Goal: Transaction & Acquisition: Purchase product/service

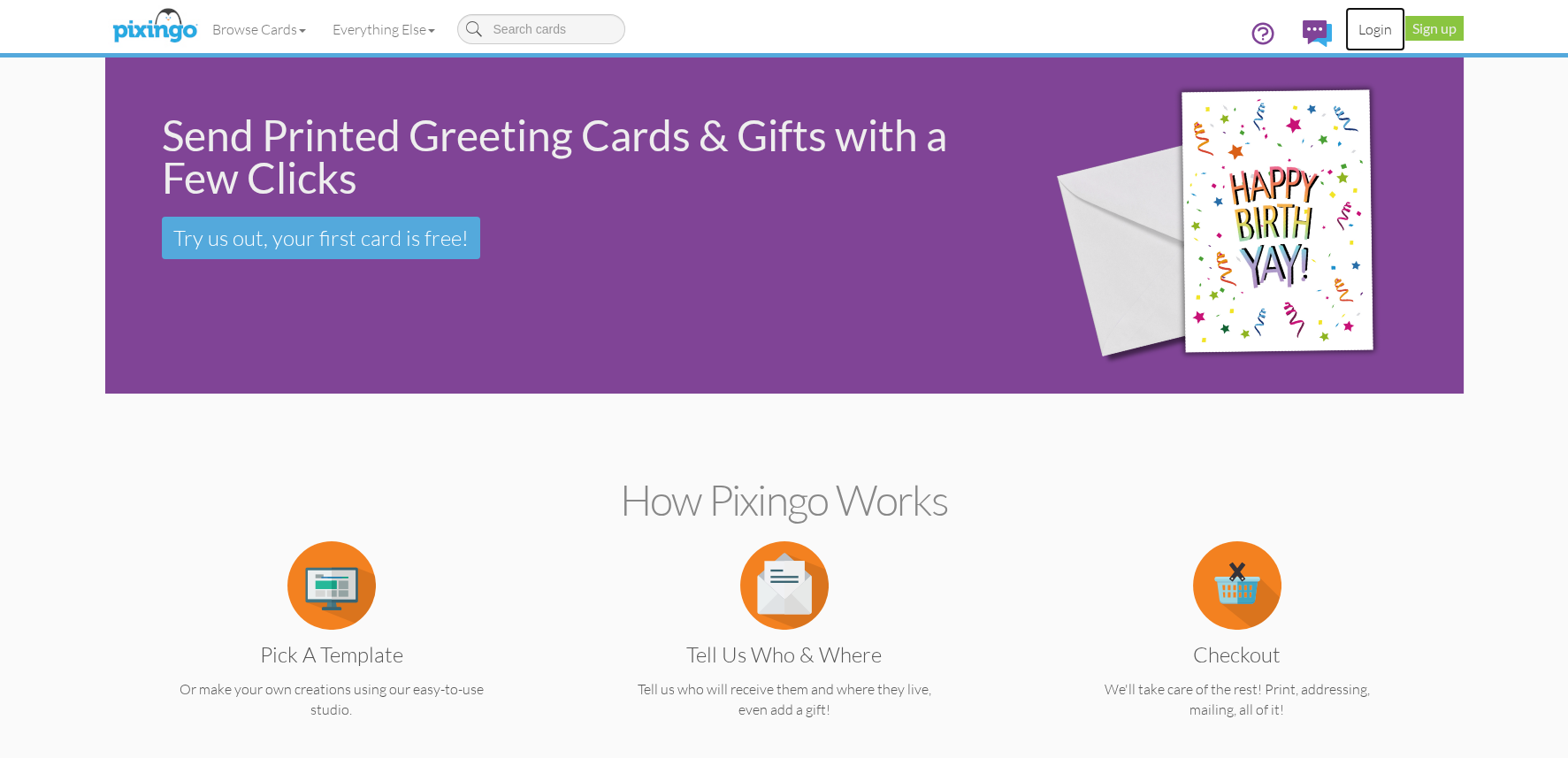
click at [1376, 30] on link "Login" at bounding box center [1375, 29] width 61 height 44
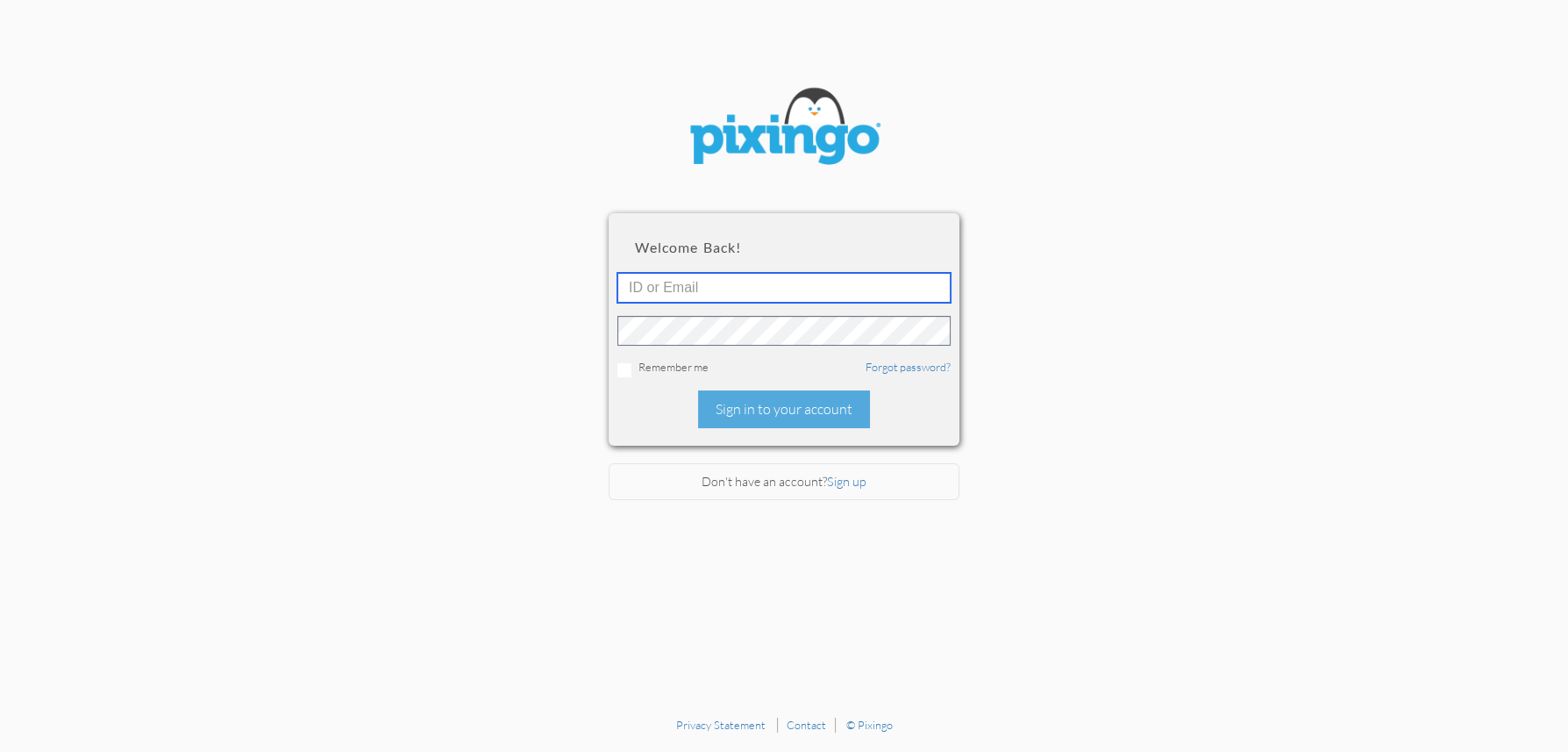
type input "4892"
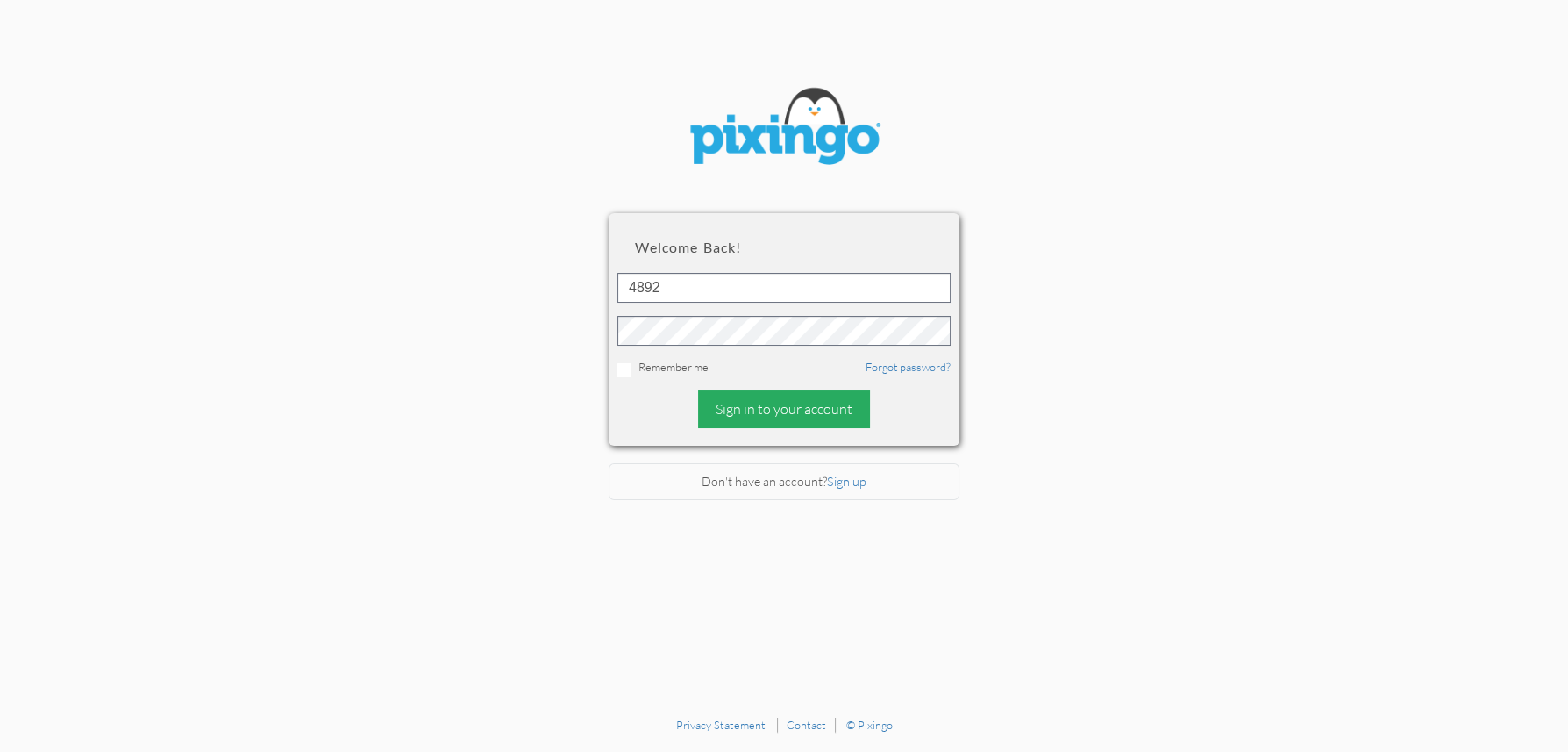
click at [751, 404] on div "Sign in to your account" at bounding box center [784, 409] width 172 height 37
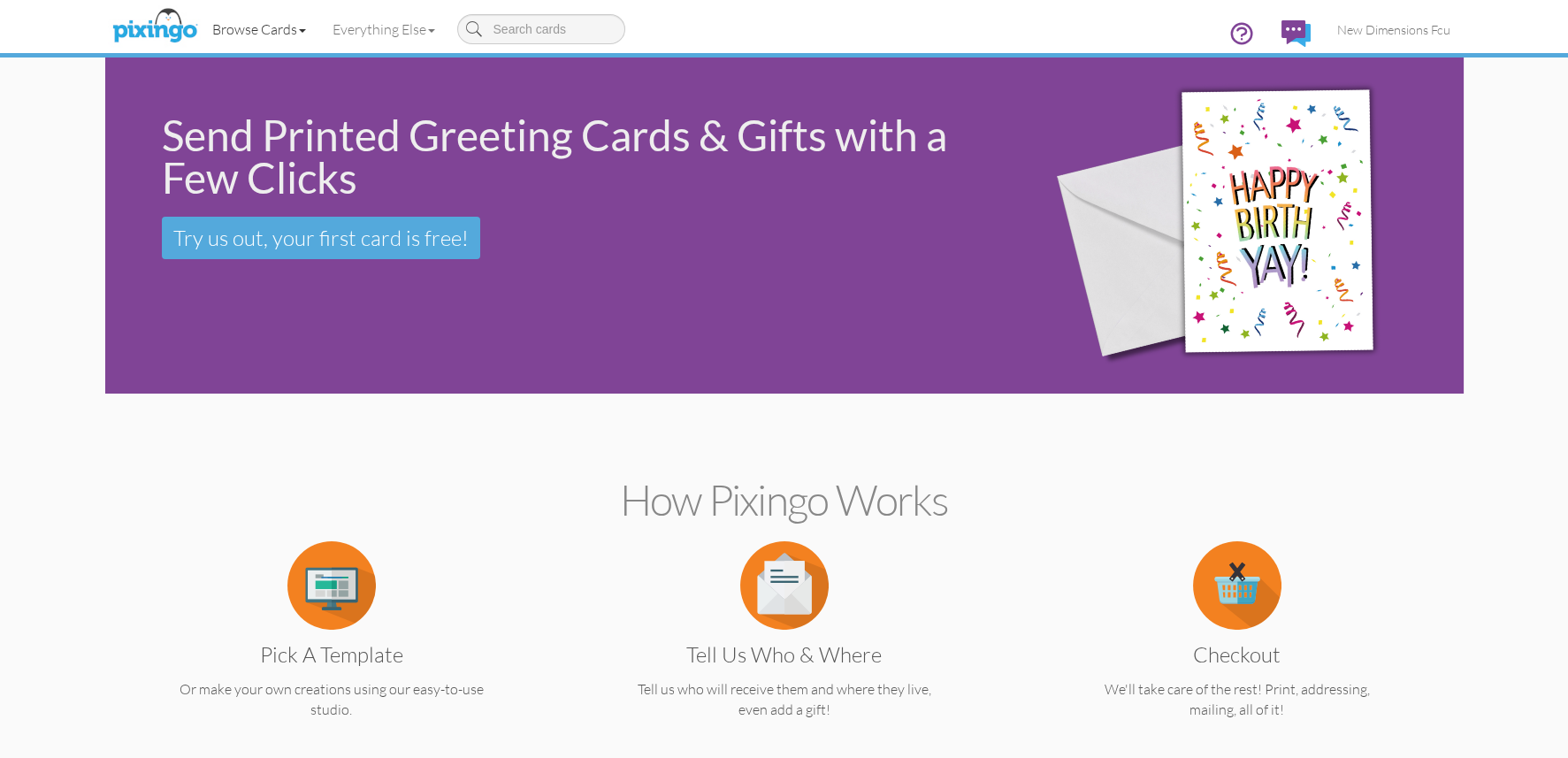
click at [304, 30] on span at bounding box center [303, 31] width 7 height 4
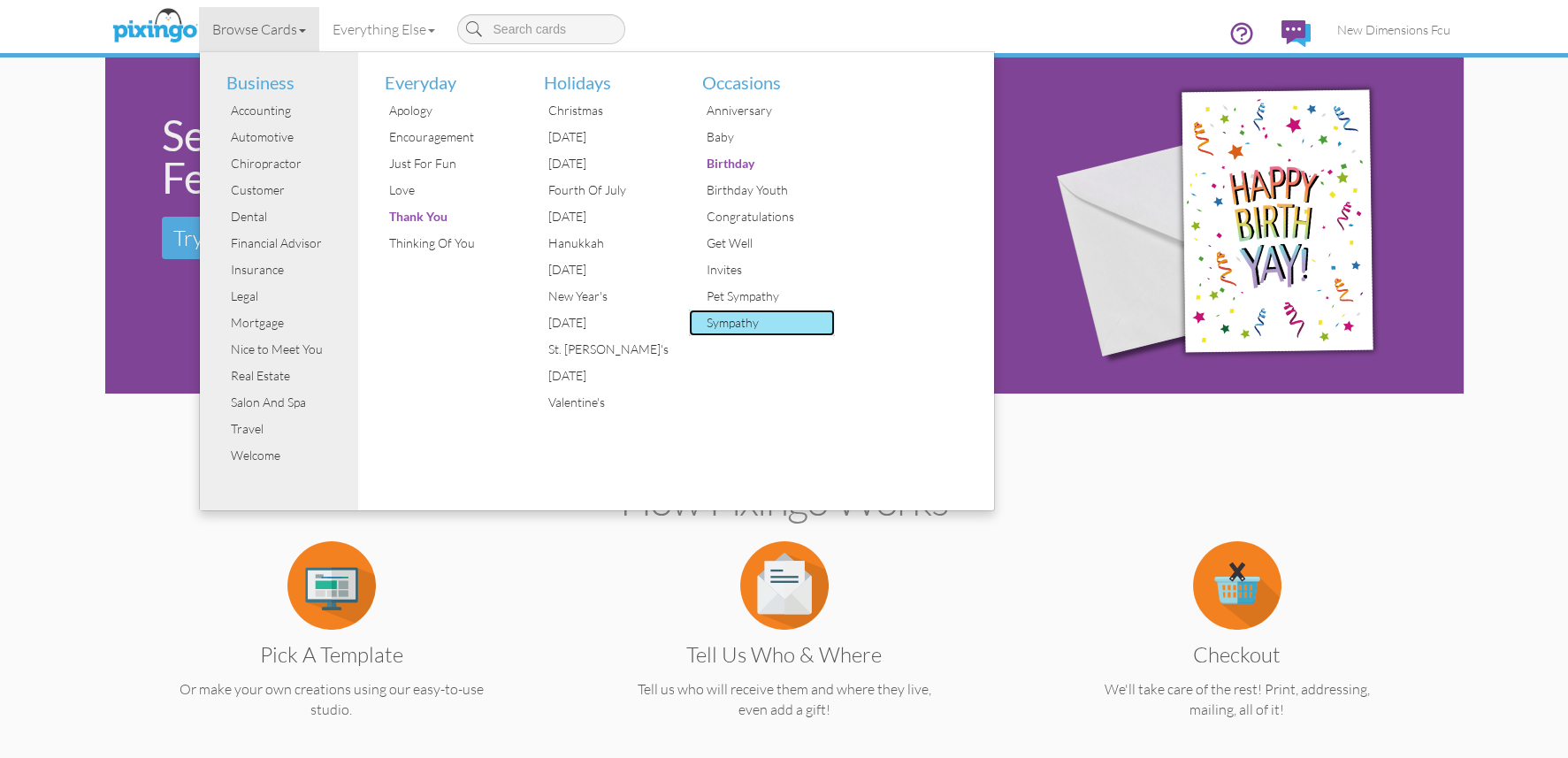
click at [722, 318] on div "Sympathy" at bounding box center [768, 322] width 133 height 27
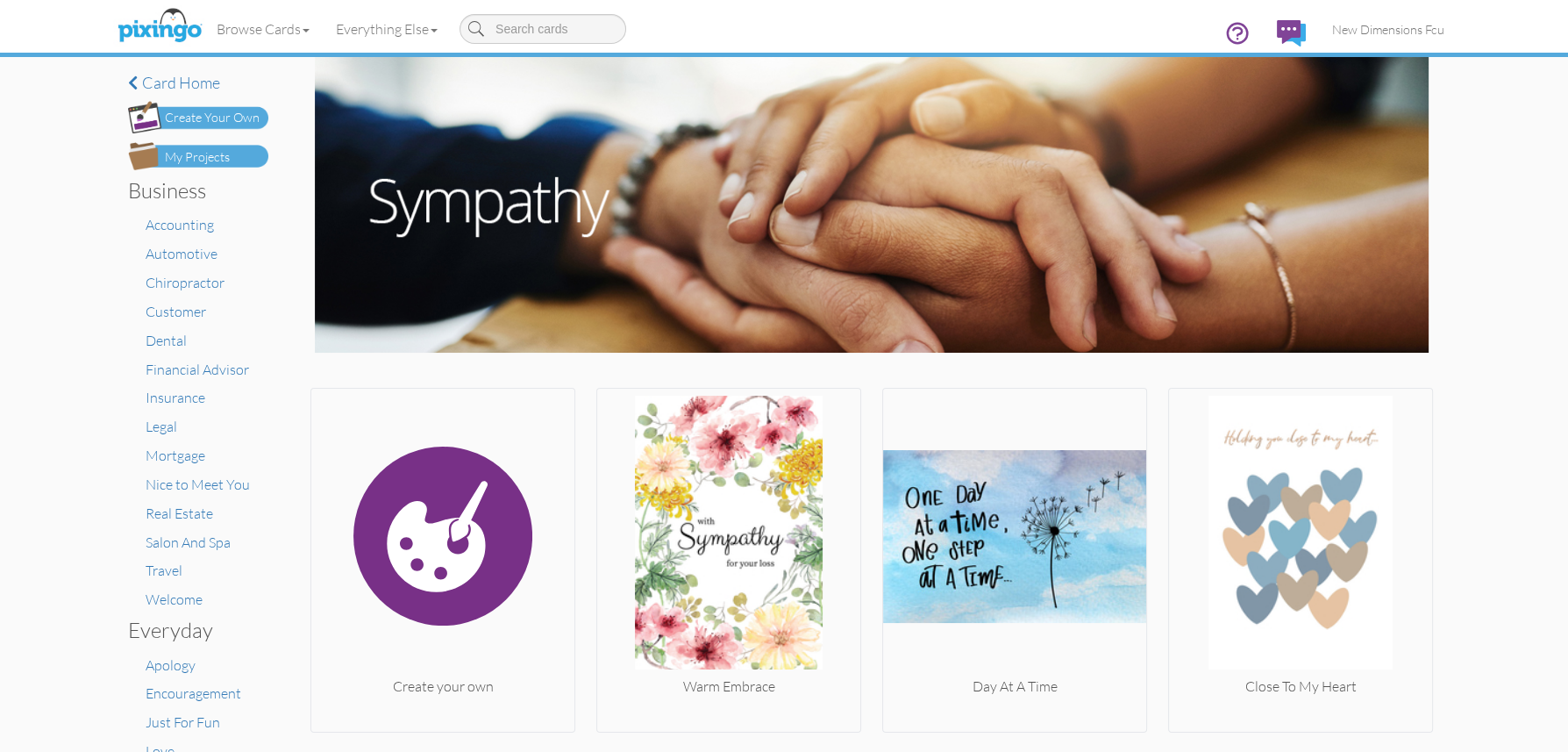
click at [216, 164] on div "My Projects" at bounding box center [197, 158] width 65 height 18
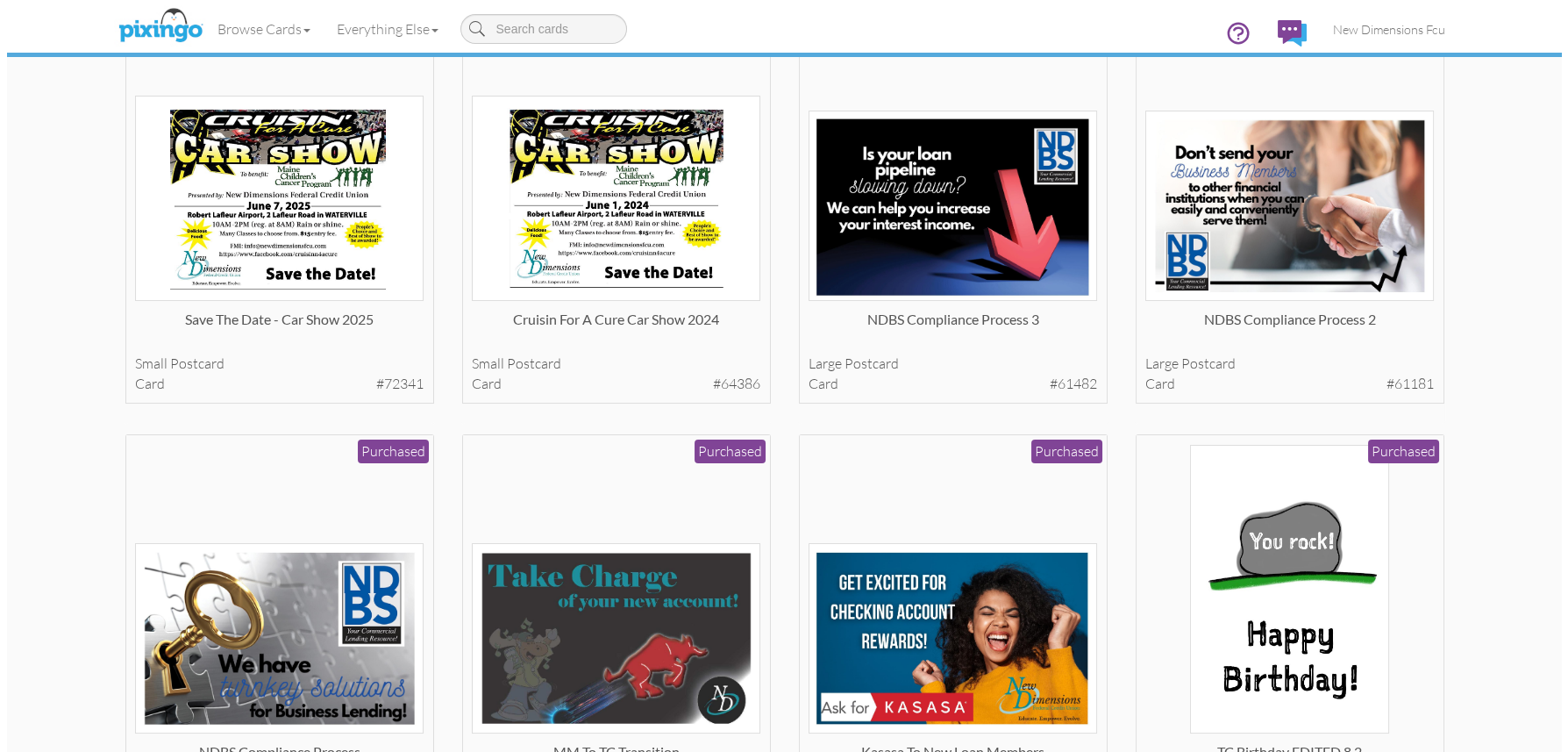
scroll to position [614, 0]
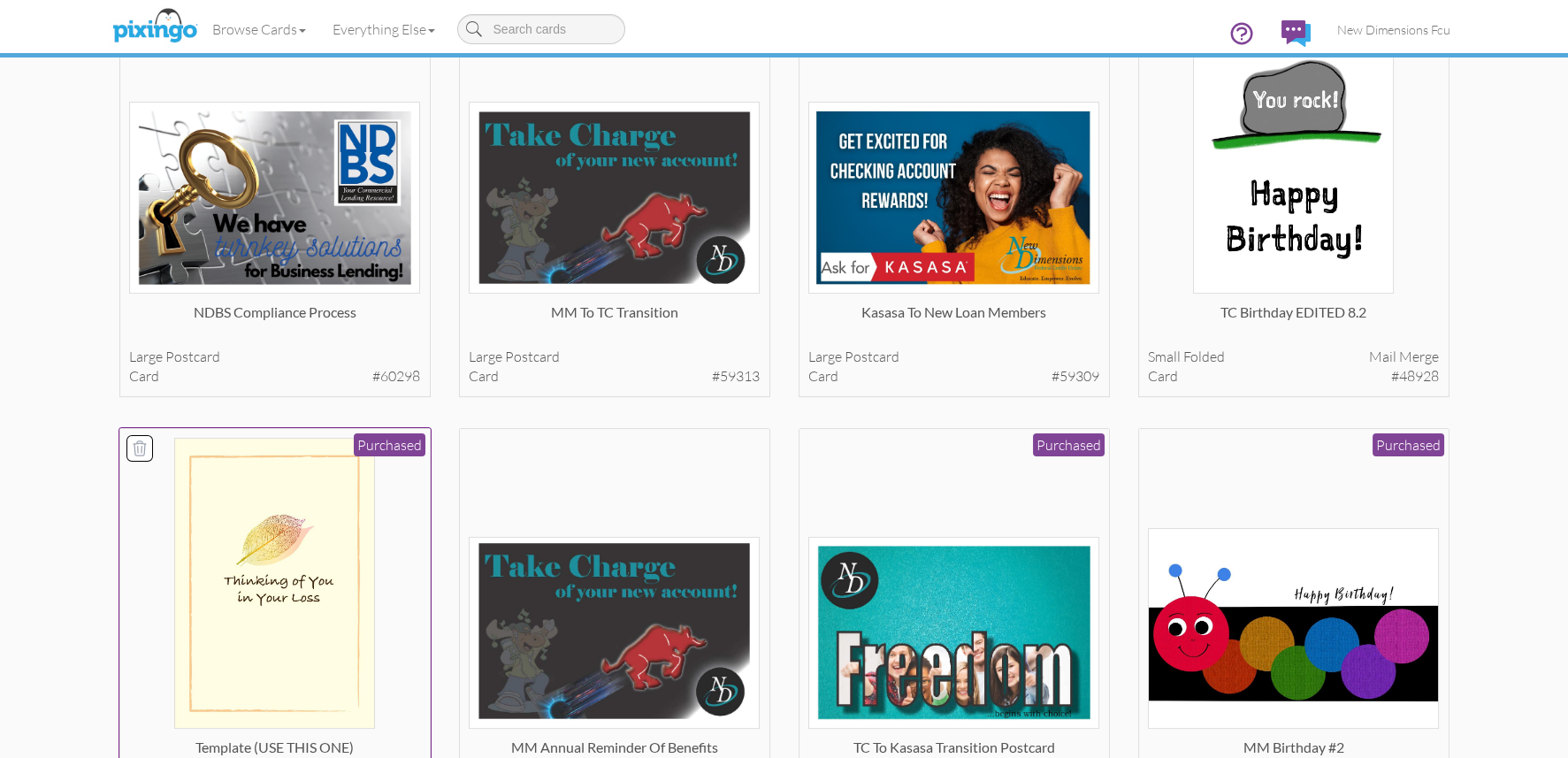
click at [312, 558] on img at bounding box center [274, 583] width 201 height 291
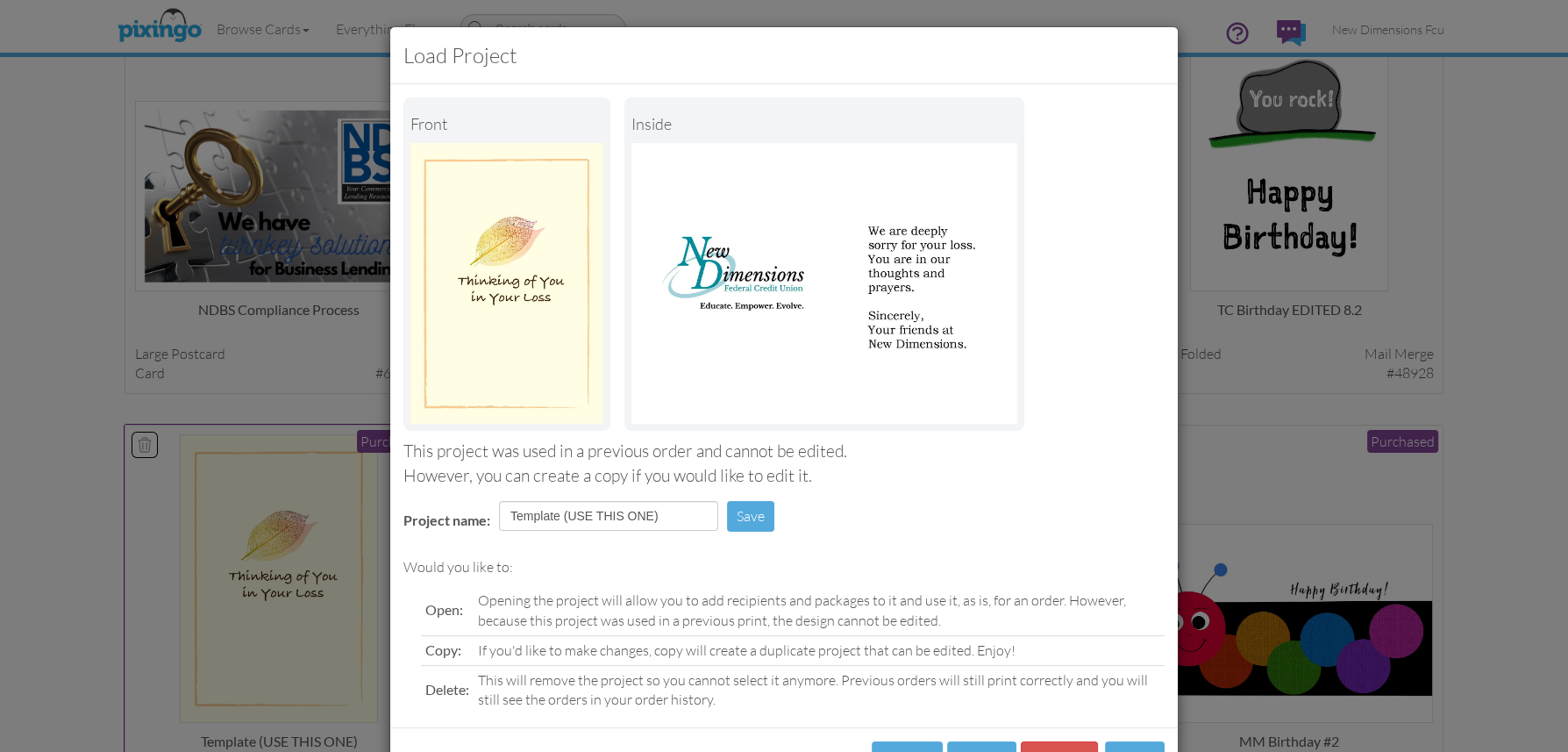
click at [309, 554] on div "Load Project Front inside This project was used in a previous order and cannot …" at bounding box center [784, 376] width 1568 height 752
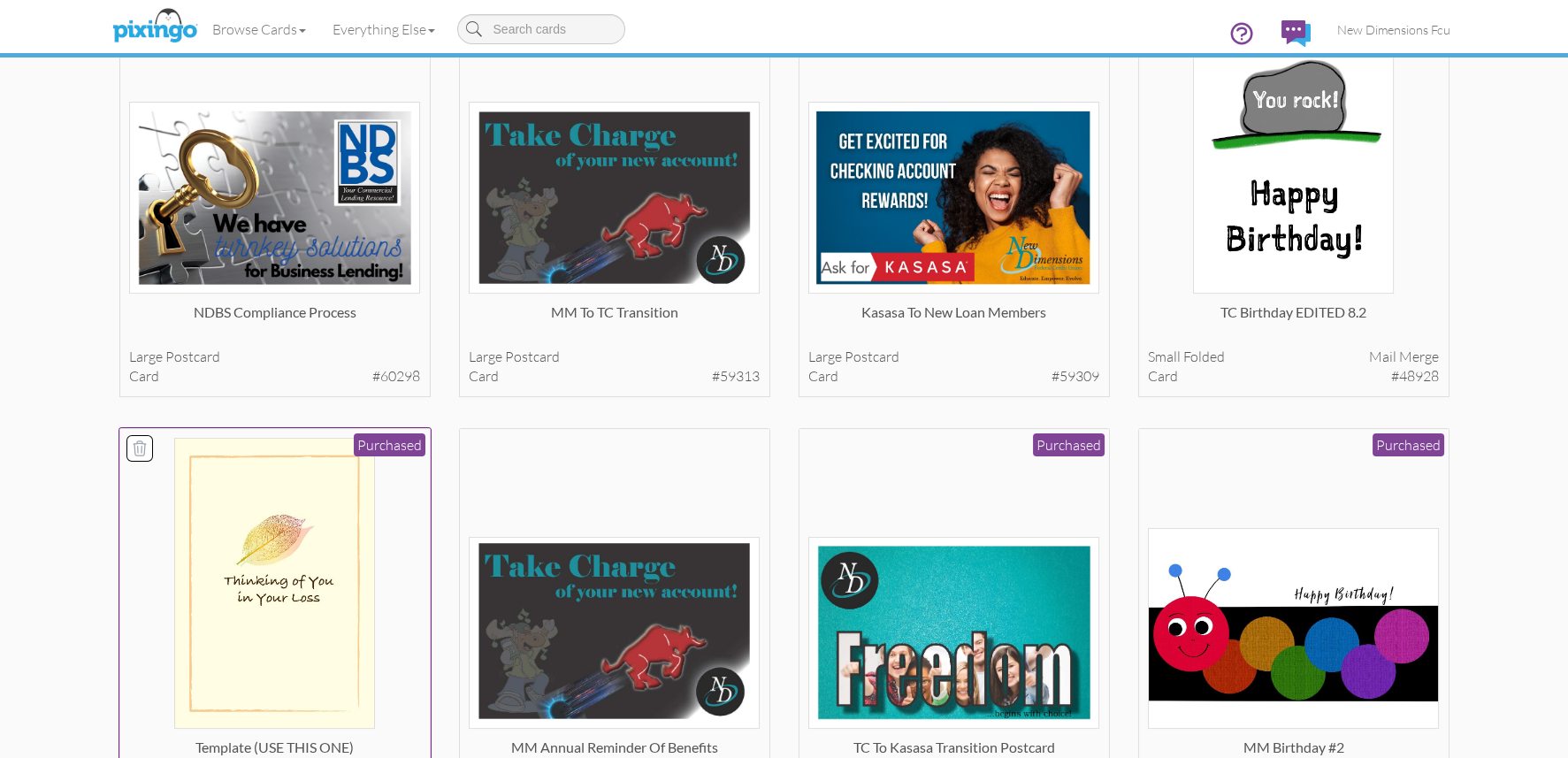
click at [306, 572] on img at bounding box center [274, 583] width 201 height 291
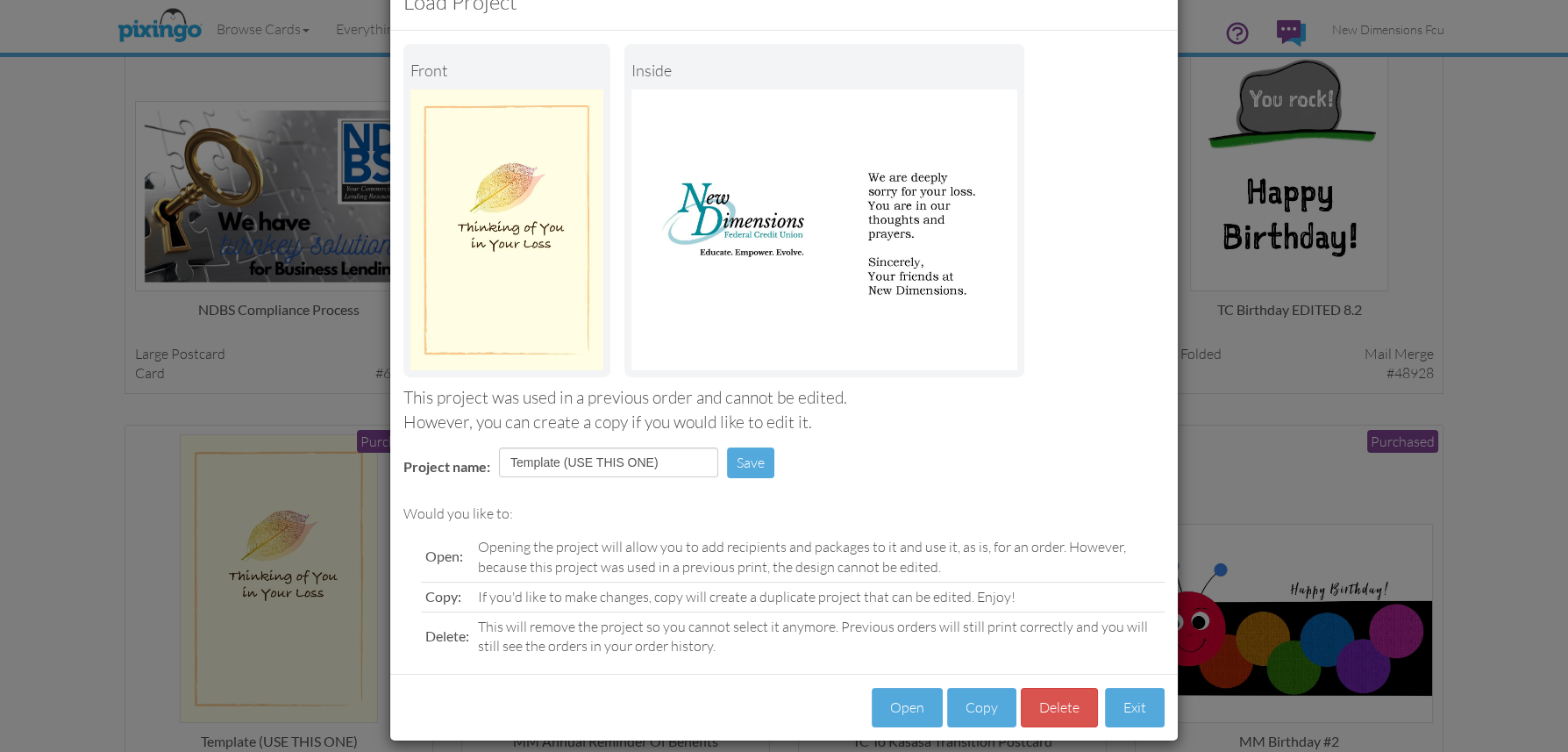
scroll to position [68, 0]
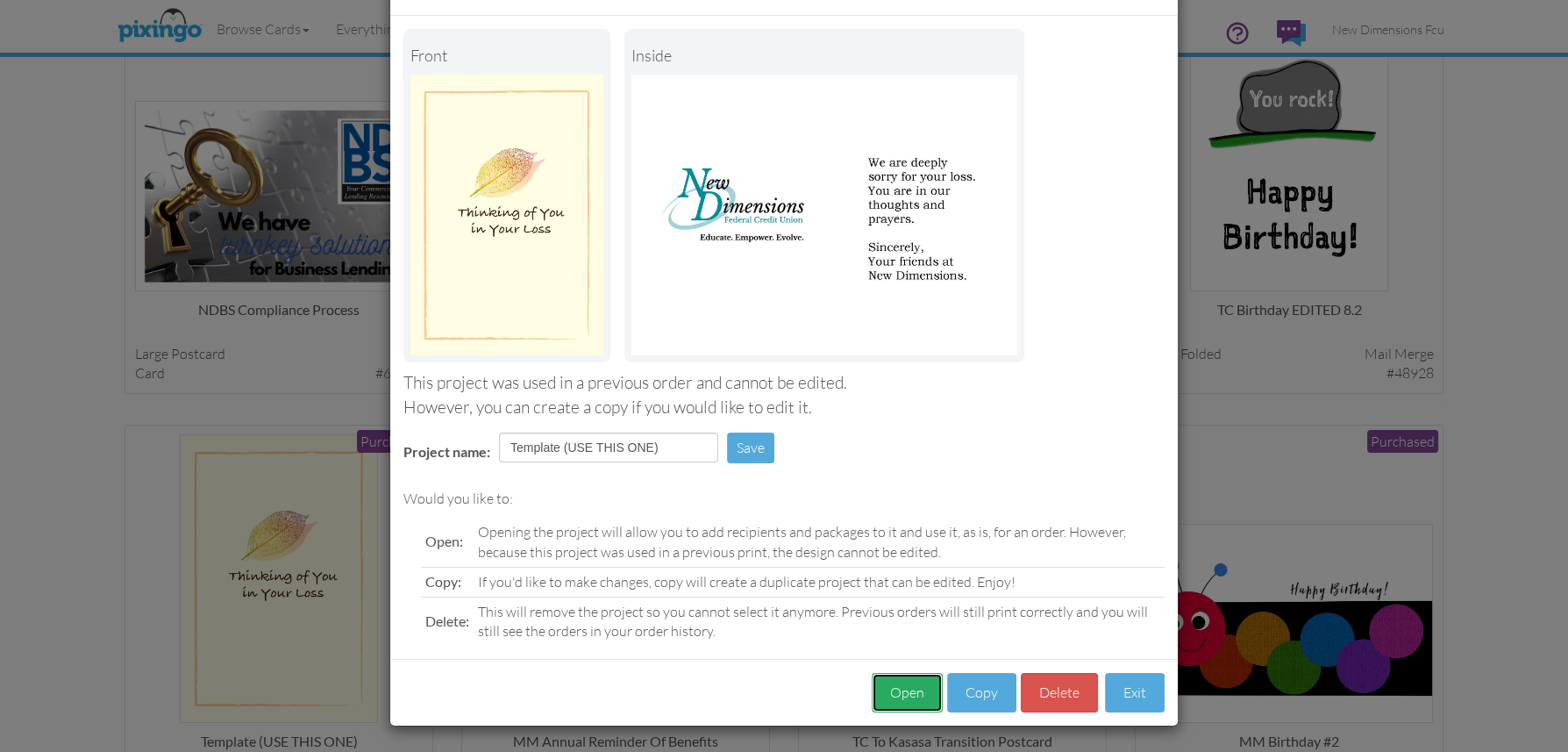
click at [895, 688] on button "Open" at bounding box center [907, 692] width 71 height 39
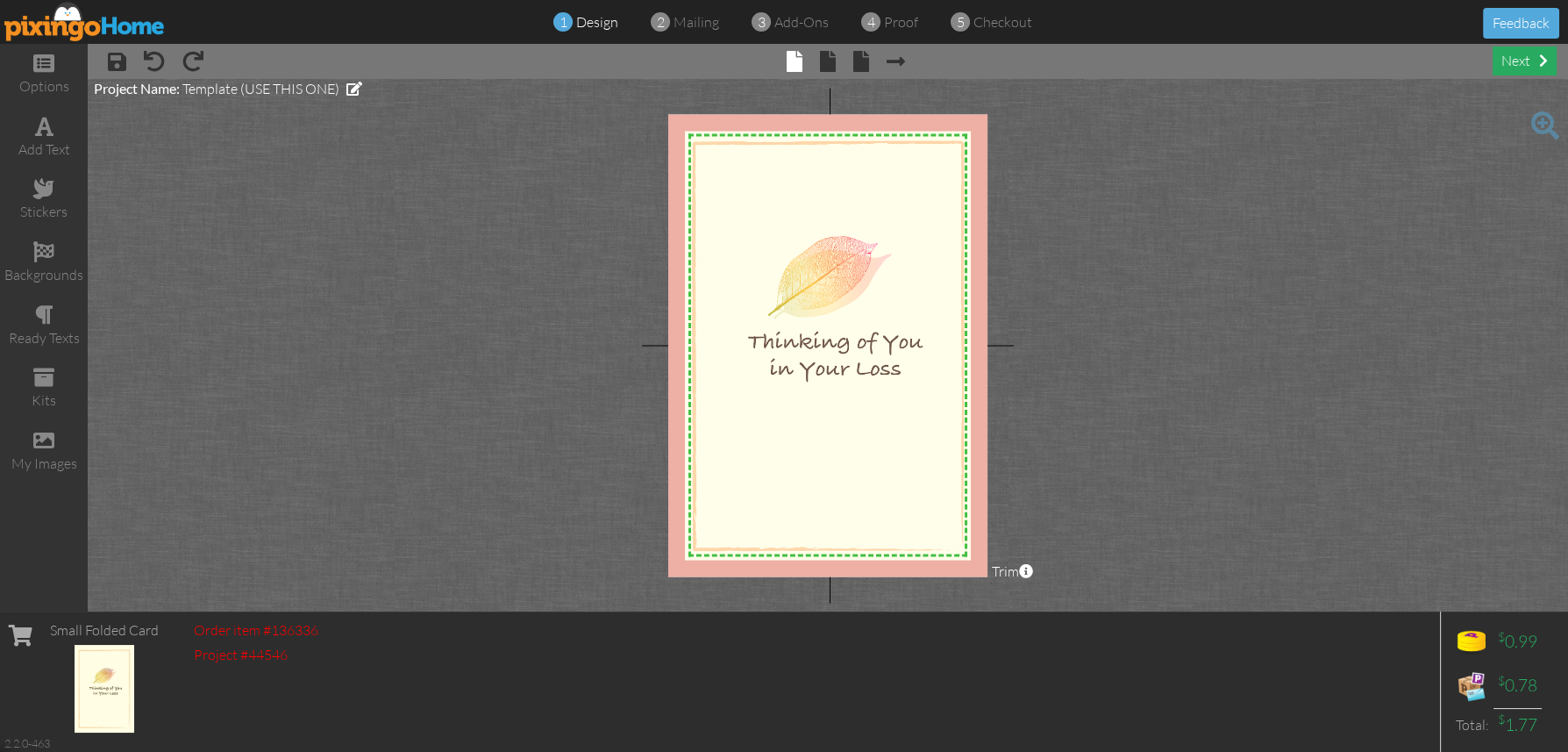
click at [1503, 59] on div "next" at bounding box center [1524, 61] width 64 height 29
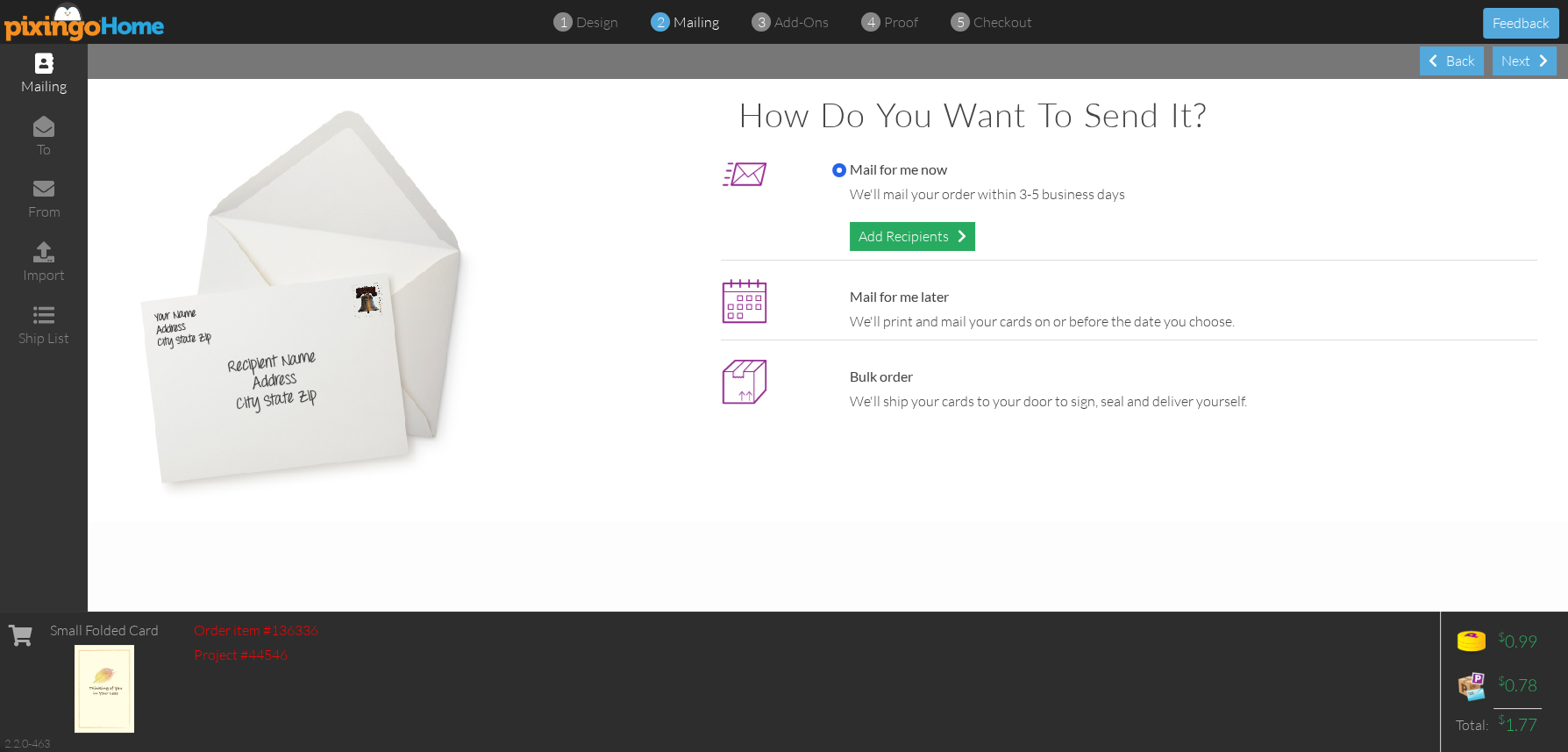
click at [905, 229] on div "Add Recipients" at bounding box center [913, 237] width 126 height 29
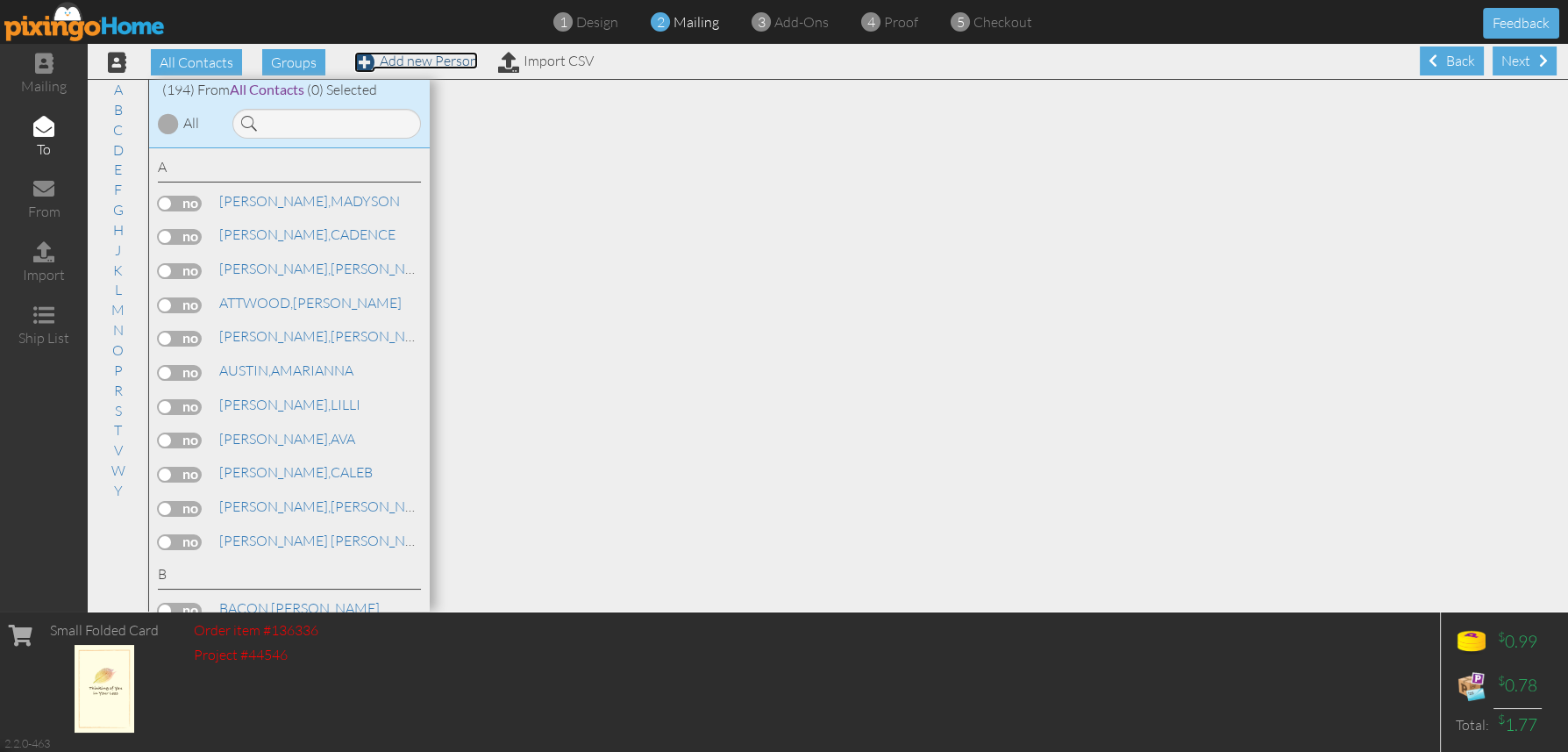
click at [433, 61] on link "Add new Person" at bounding box center [416, 60] width 124 height 17
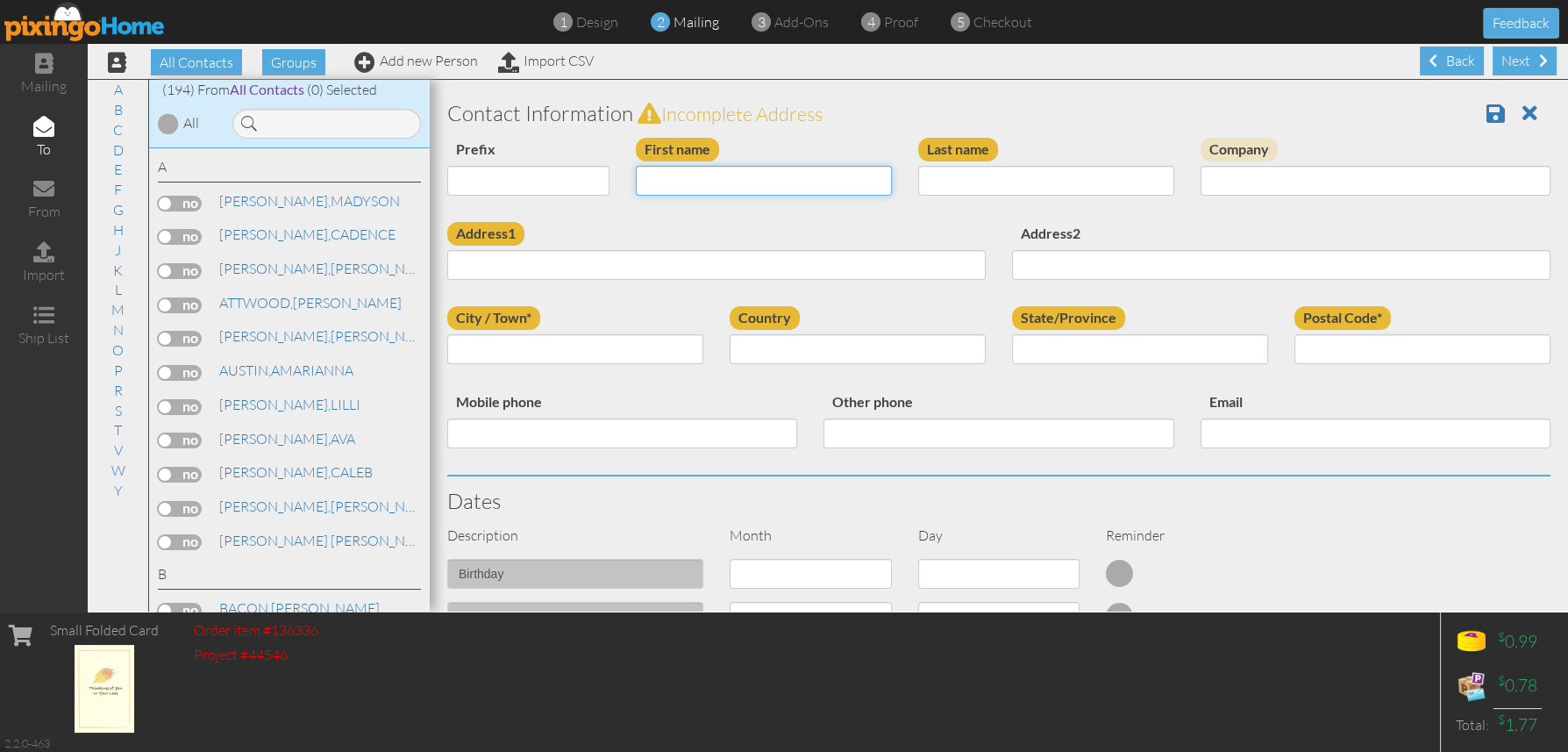
click at [667, 177] on input "First name" at bounding box center [764, 180] width 256 height 30
paste input "DENISE"
type input "DENISE"
click at [963, 177] on input "Last name" at bounding box center [1046, 180] width 256 height 30
paste input "ANNUNZIATA"
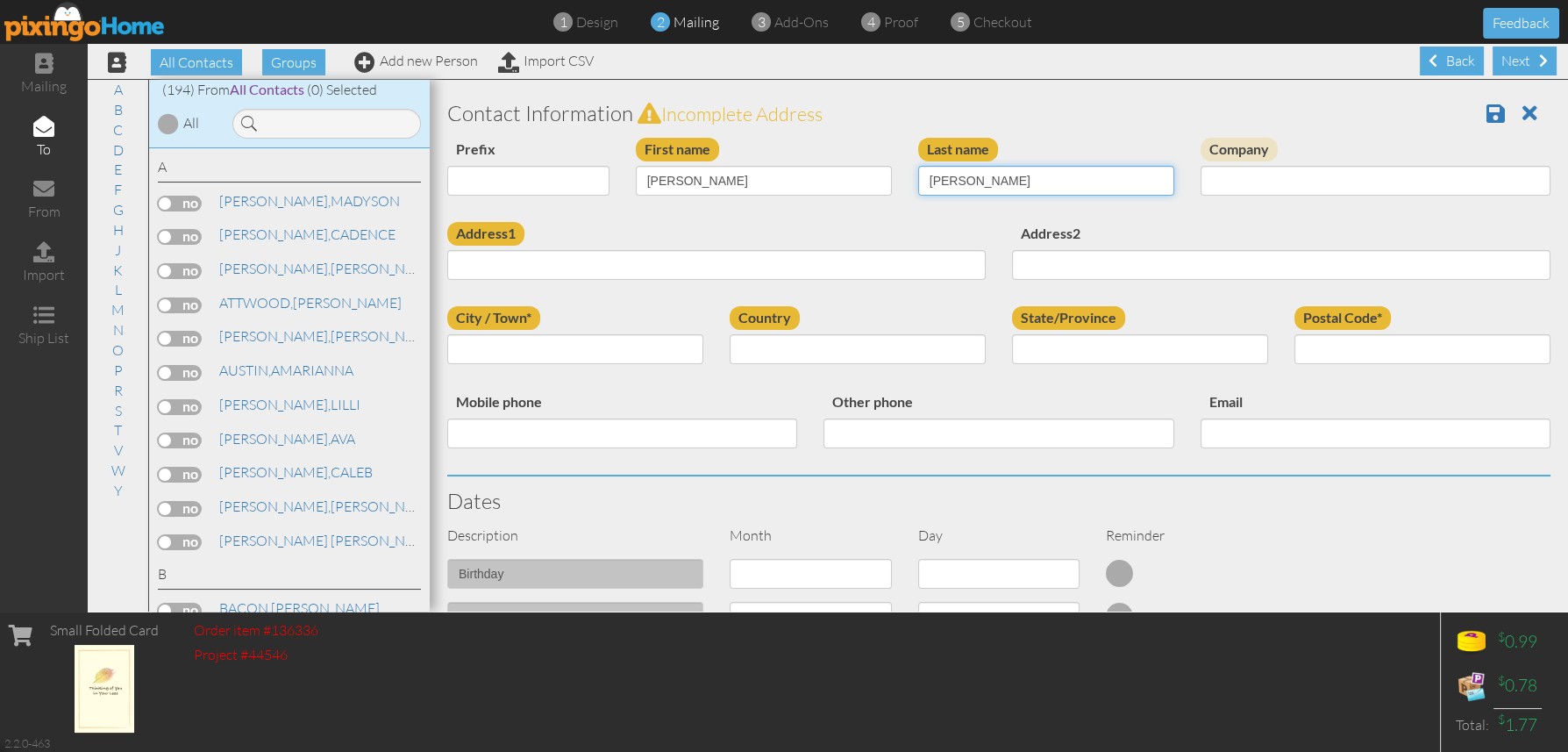
type input "ANNUNZIATA"
drag, startPoint x: 715, startPoint y: 184, endPoint x: 370, endPoint y: 184, distance: 345.0
click at [370, 184] on div "All Contacts (194) My Groups 2024 Car Show I ... (0) 2025 Car Show (0) Apr 1, 0…" at bounding box center [827, 345] width 1481 height 533
click at [684, 184] on input "First name" at bounding box center [764, 180] width 256 height 30
paste input "[PERSON_NAME]"
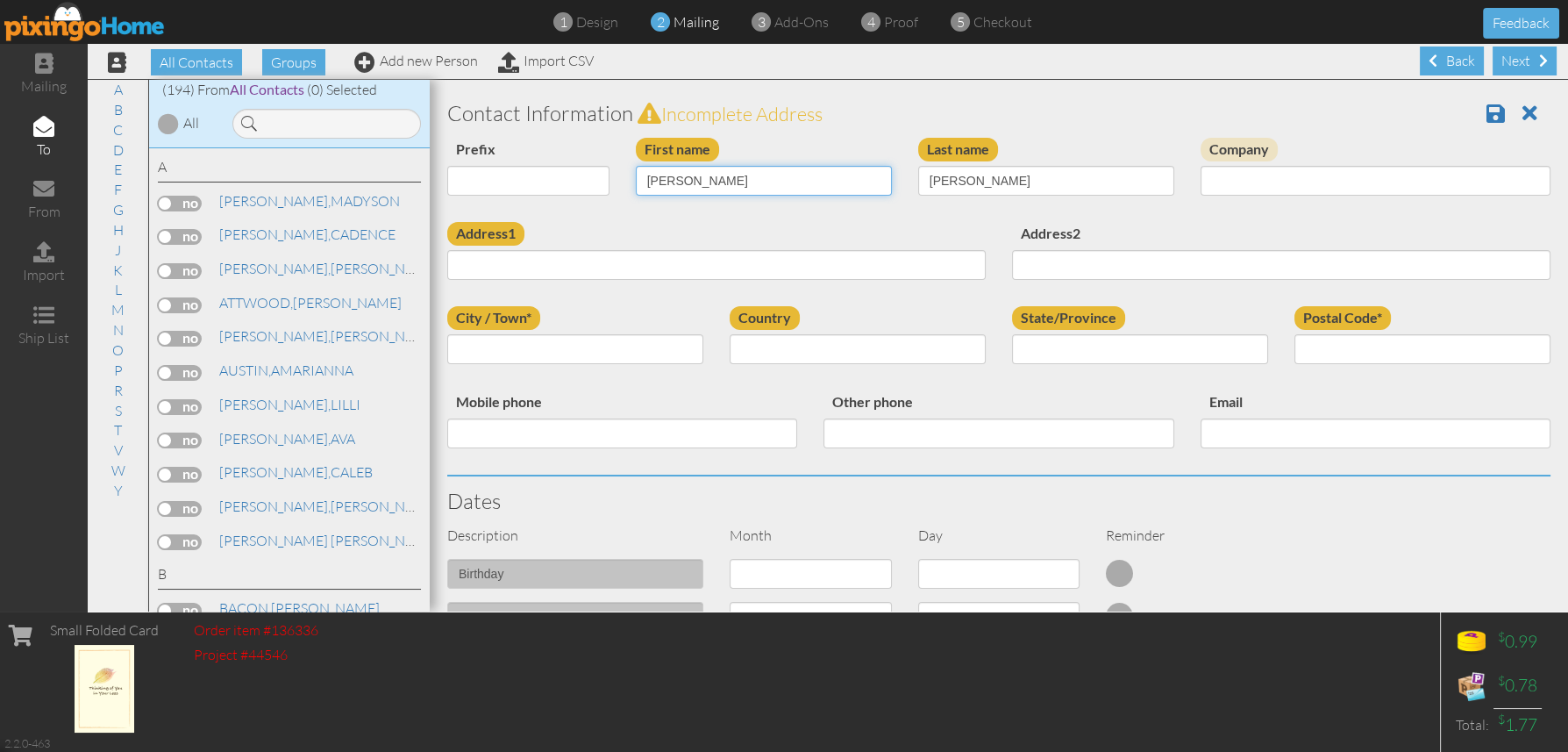
type input "[PERSON_NAME]"
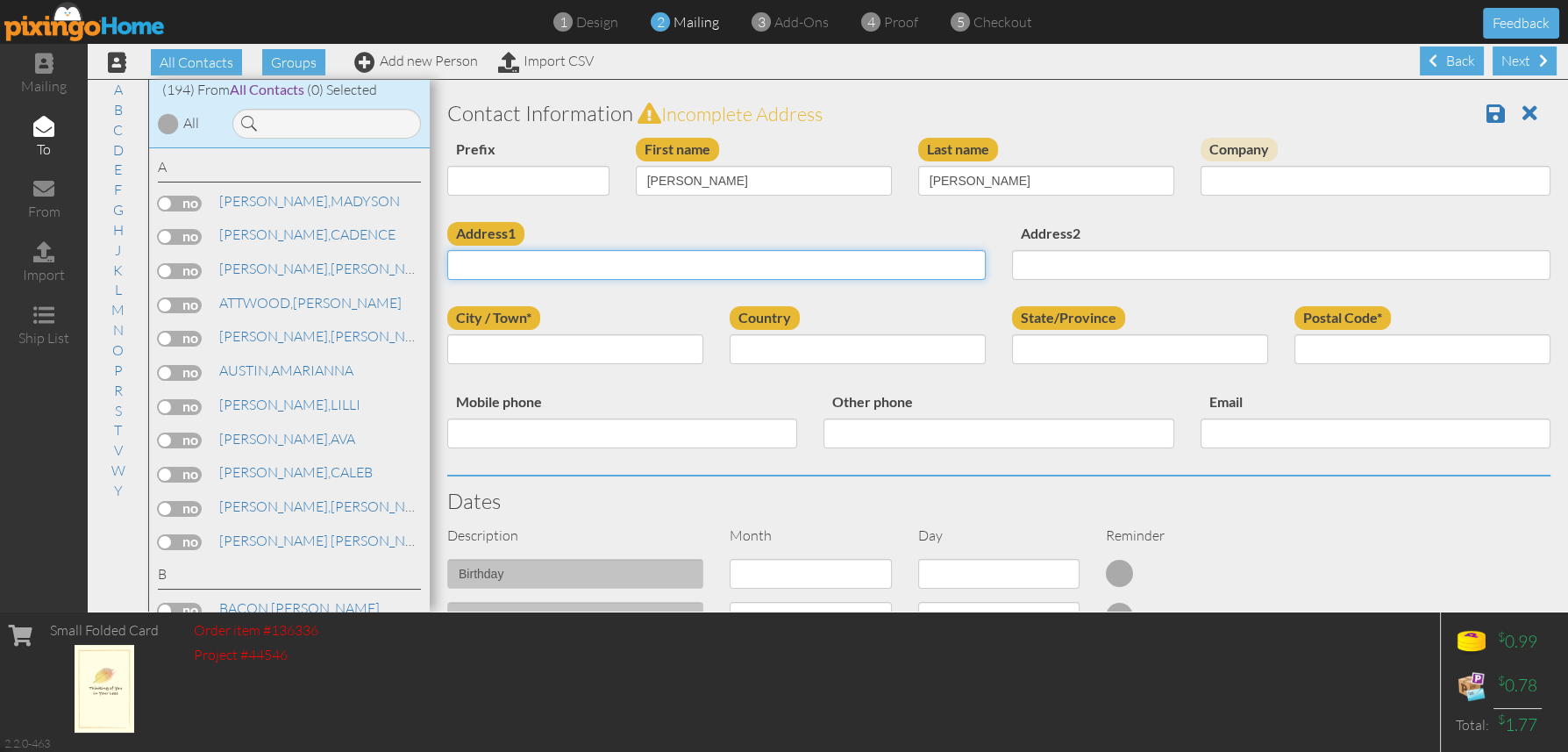
click at [509, 264] on input "Address1" at bounding box center [716, 265] width 539 height 30
paste input "[STREET_ADDRESS][PERSON_NAME]"
type input "[STREET_ADDRESS][PERSON_NAME]"
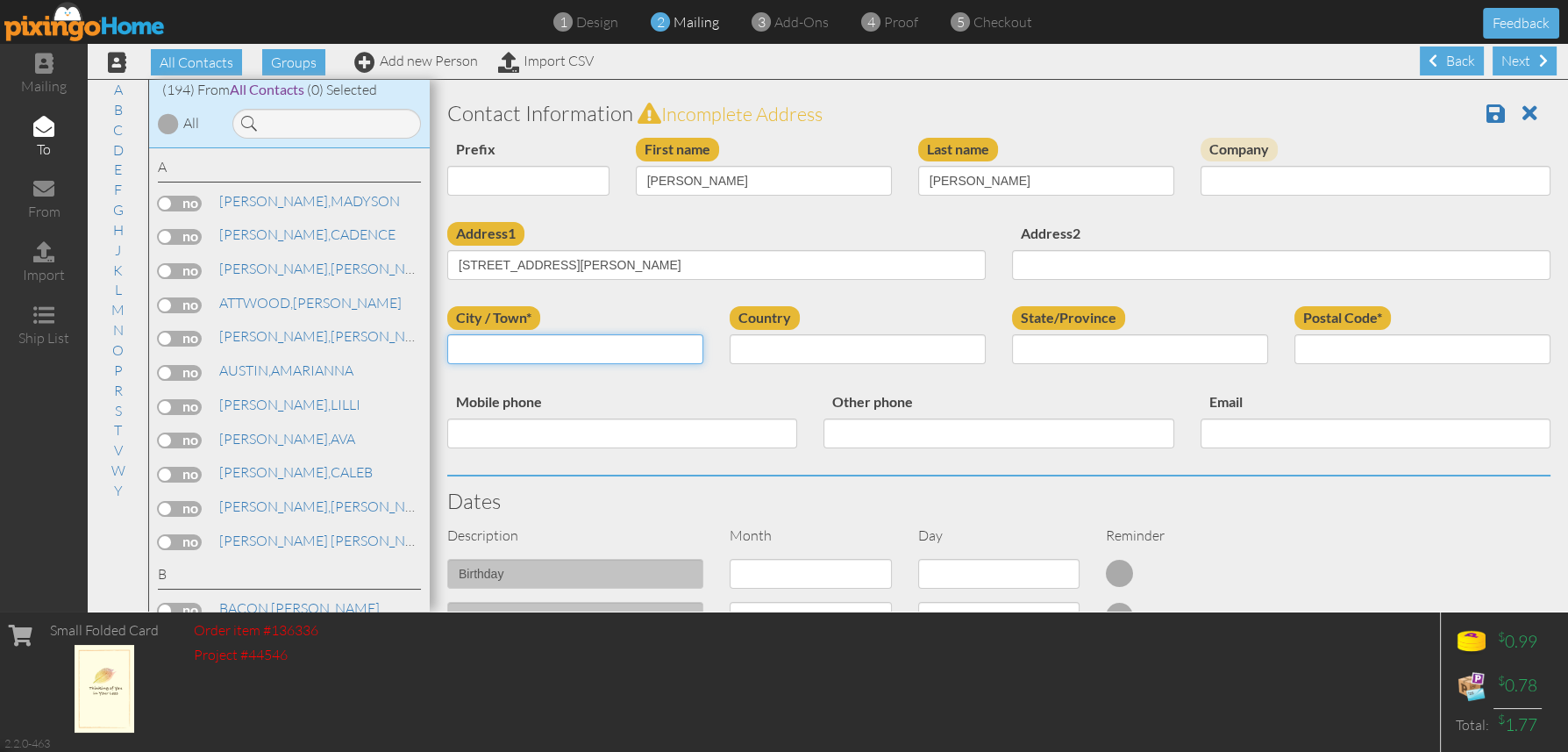
click at [504, 352] on input "City / Town*" at bounding box center [574, 349] width 256 height 30
paste input "VASSALBORO"
type input "VASSALBORO"
select select "object:3116"
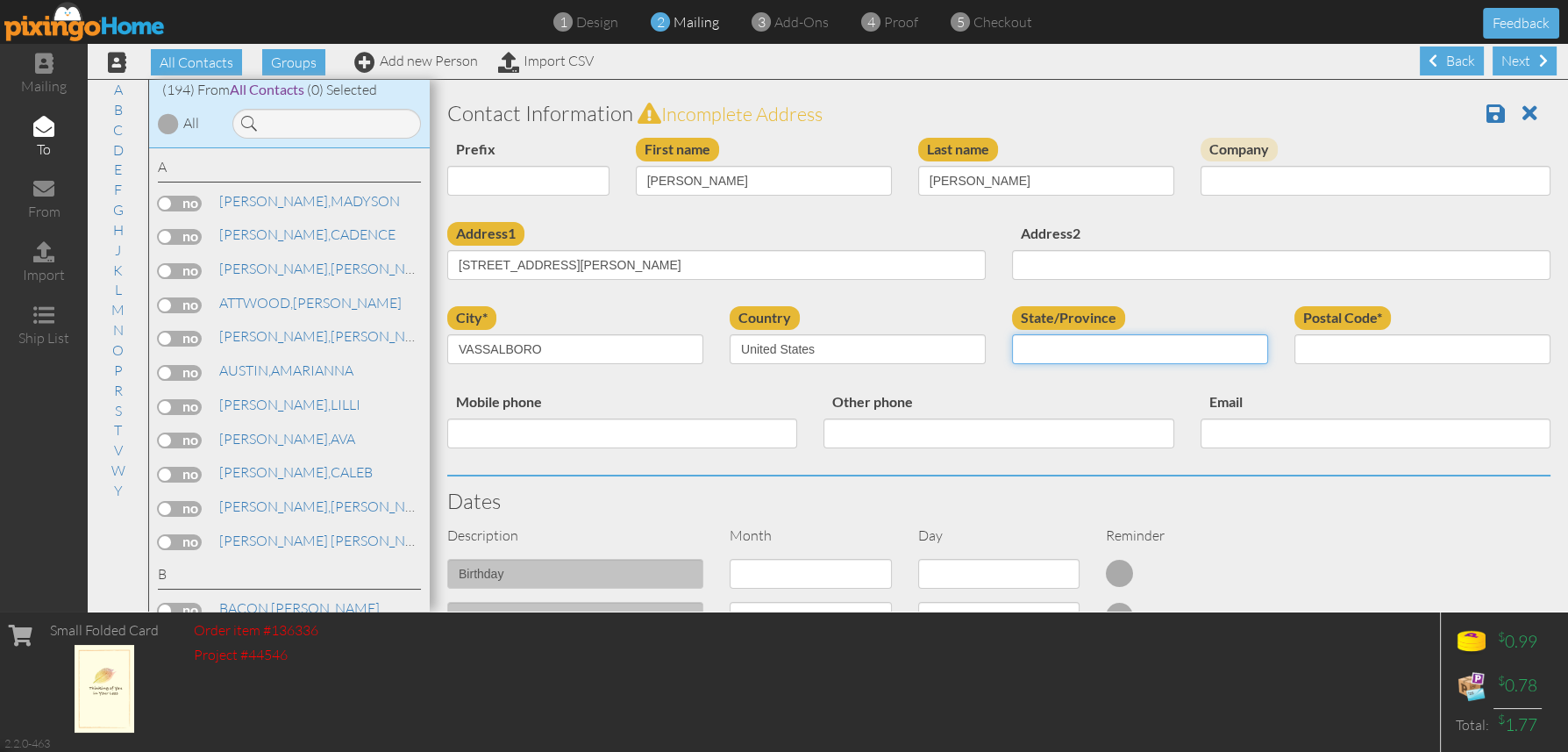
select select "object:3386"
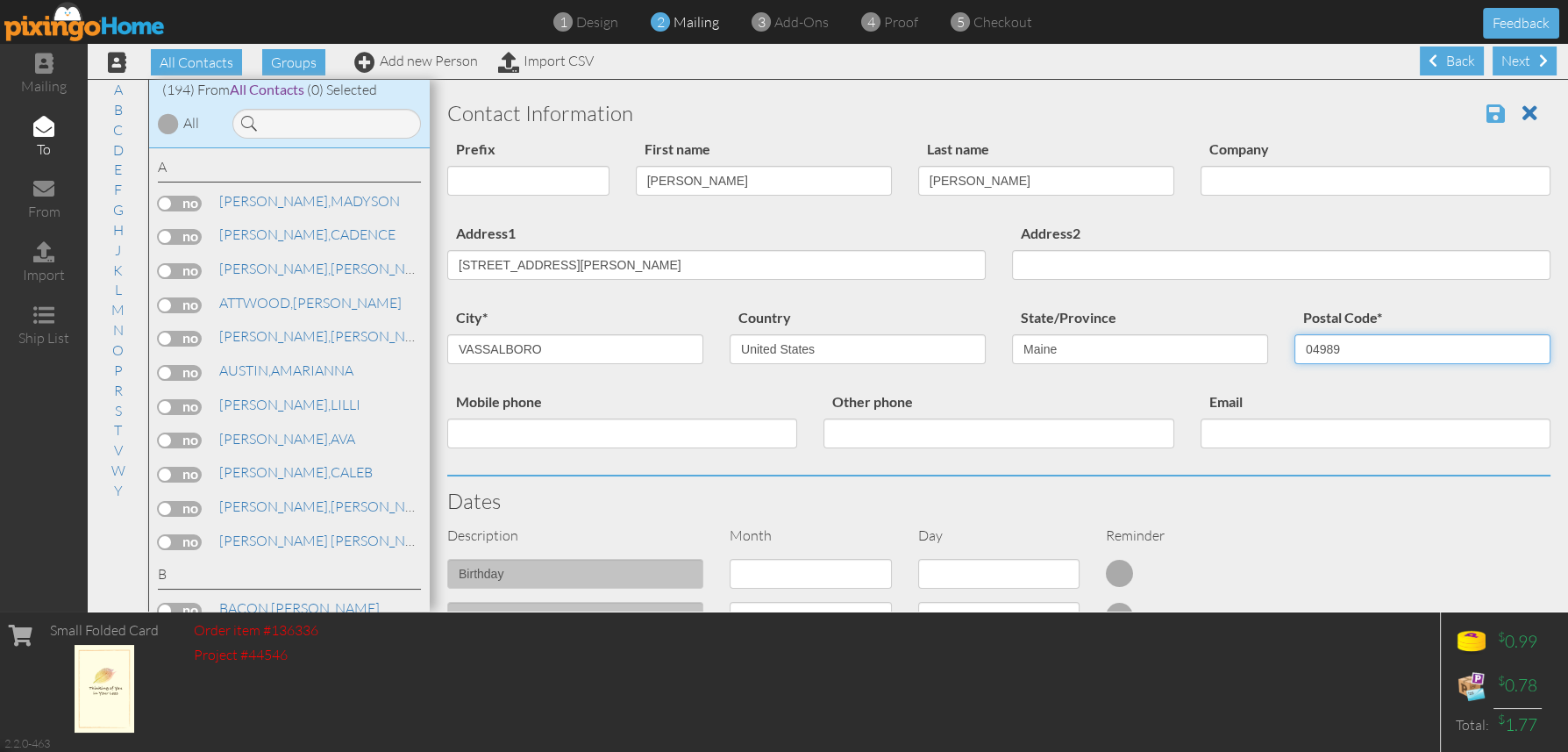
type input "04989"
click at [1486, 108] on span at bounding box center [1495, 113] width 18 height 21
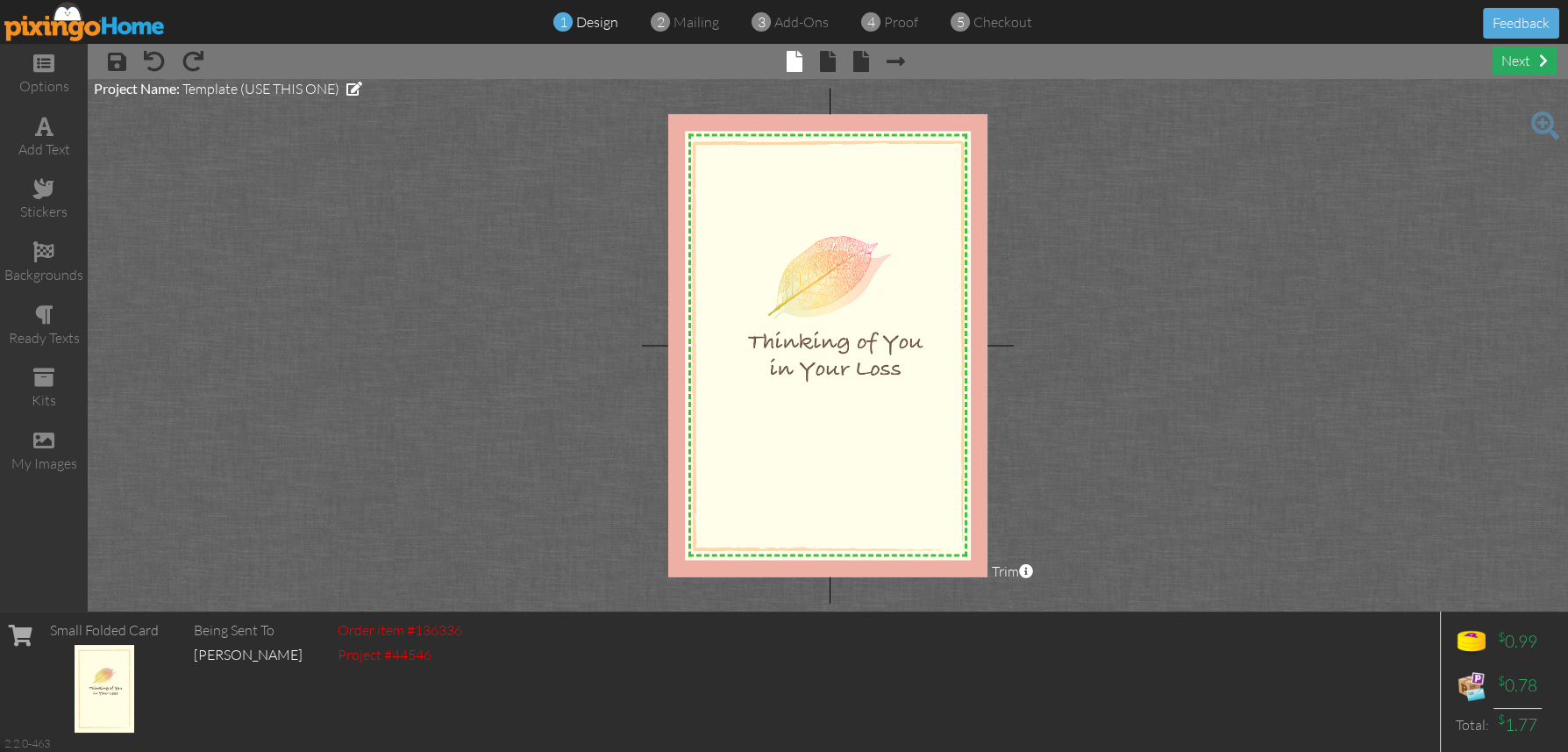
click at [1515, 57] on div "next" at bounding box center [1524, 61] width 64 height 29
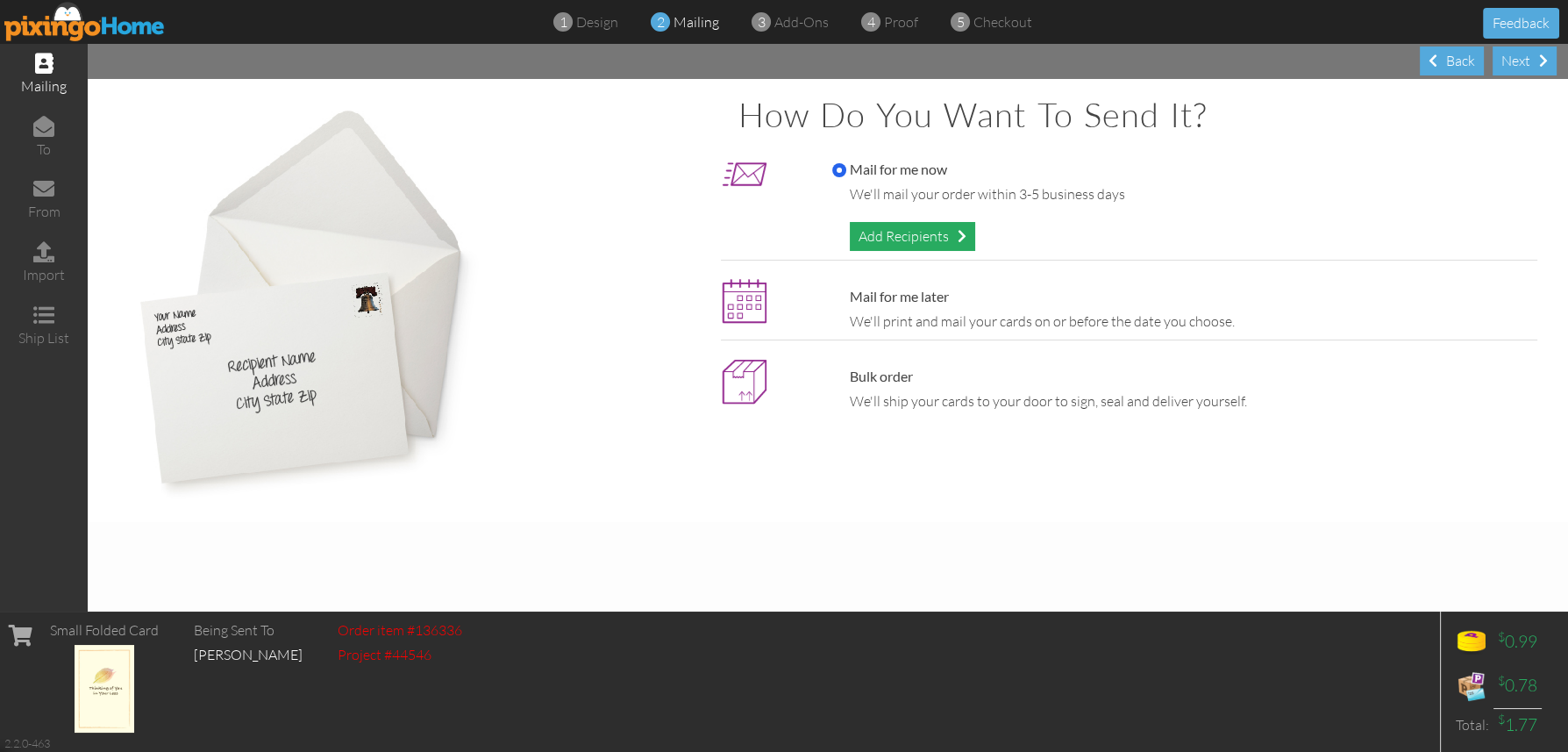
click at [914, 230] on div "Add Recipients" at bounding box center [913, 237] width 126 height 29
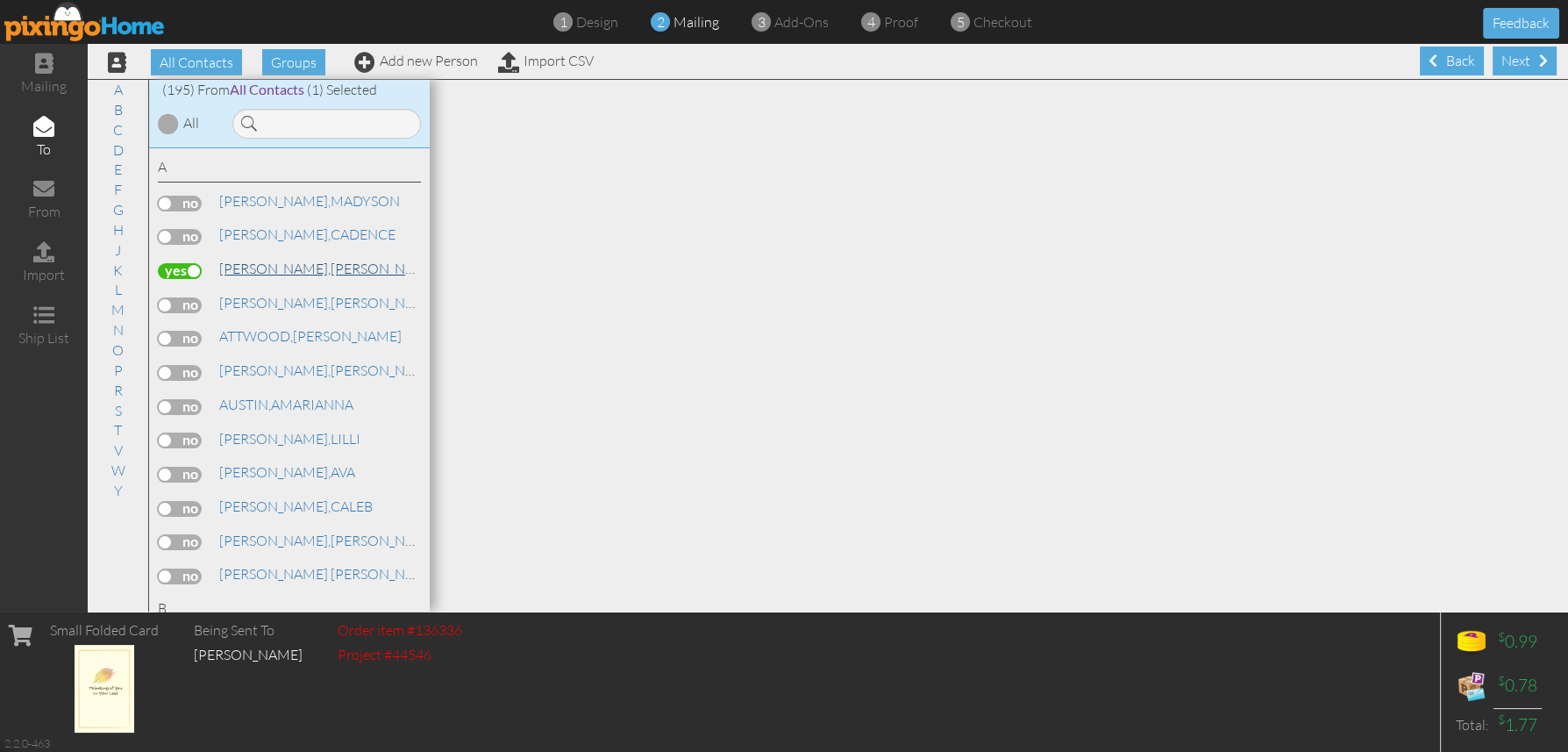
click at [292, 269] on span "[PERSON_NAME]," at bounding box center [275, 268] width 111 height 17
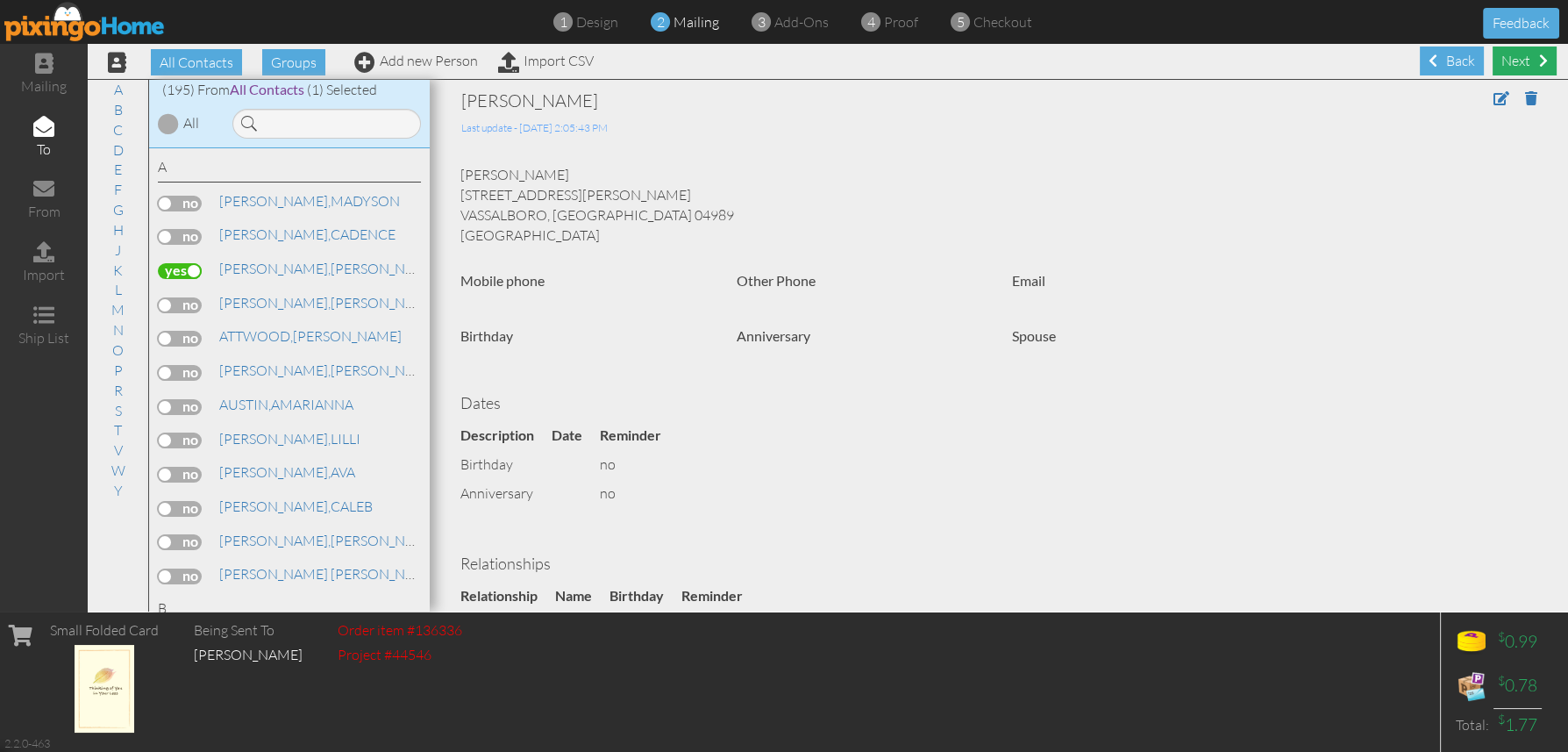
click at [1513, 50] on div "Next" at bounding box center [1524, 61] width 64 height 29
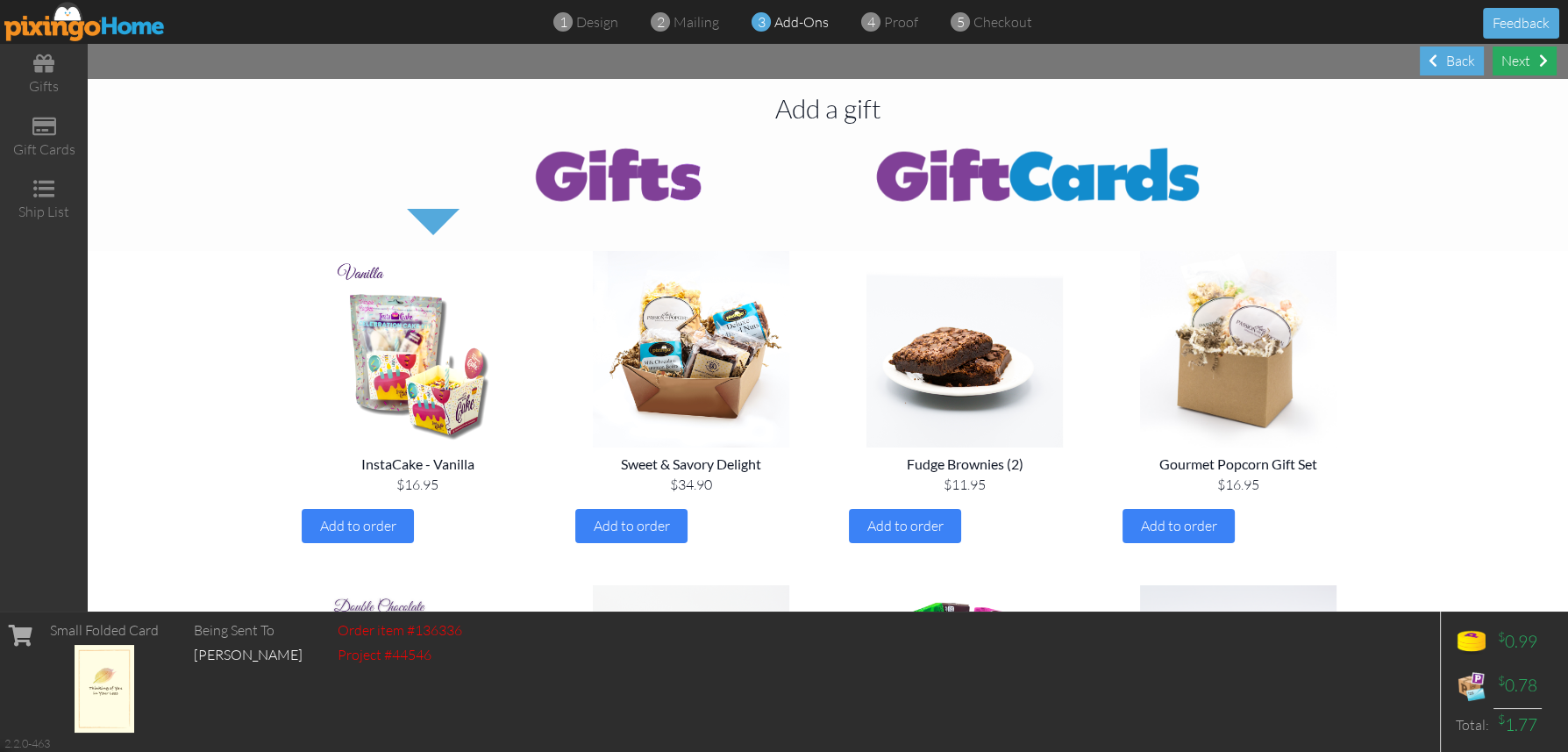
click at [1524, 57] on div "Next" at bounding box center [1524, 61] width 64 height 29
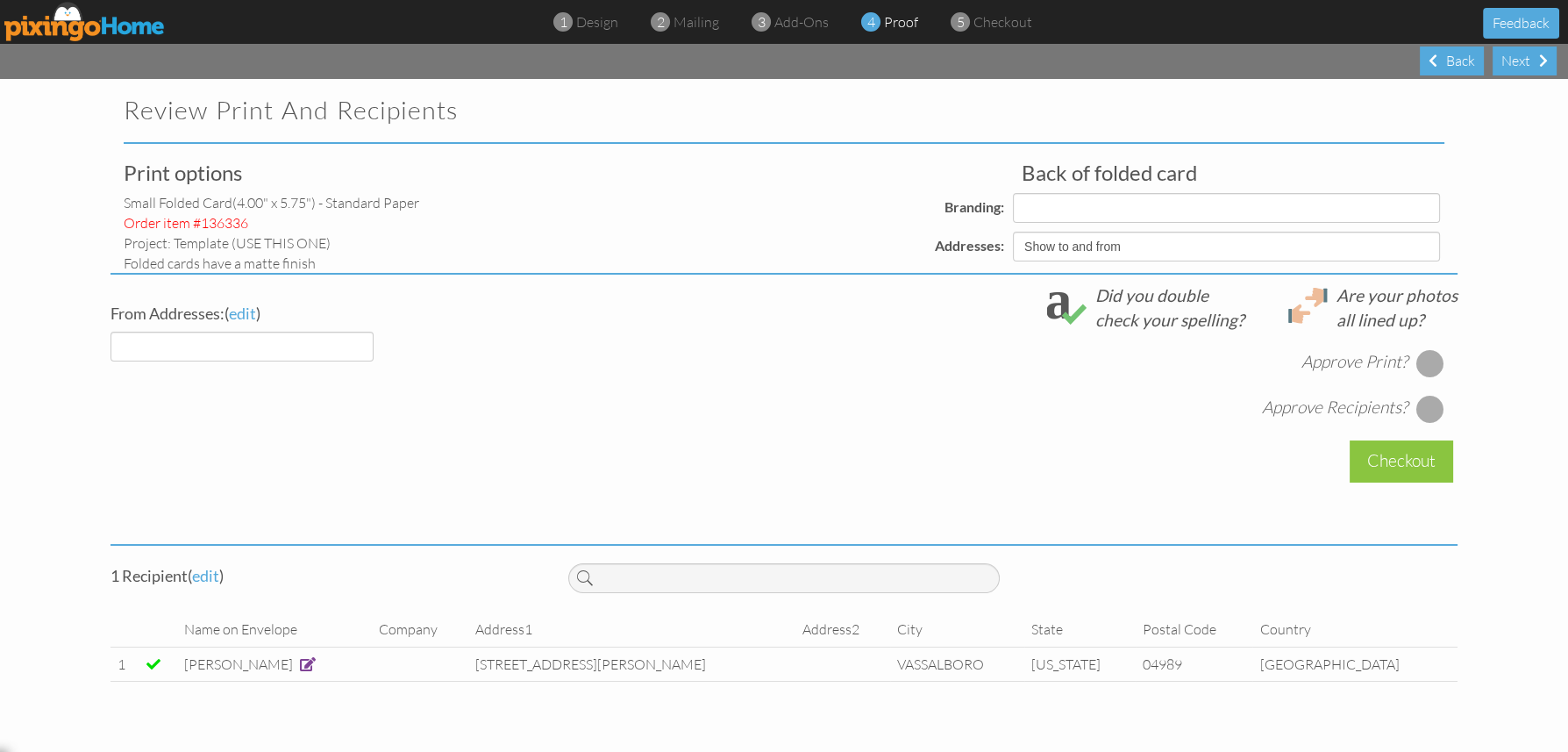
select select "object:1988"
select select "object:1991"
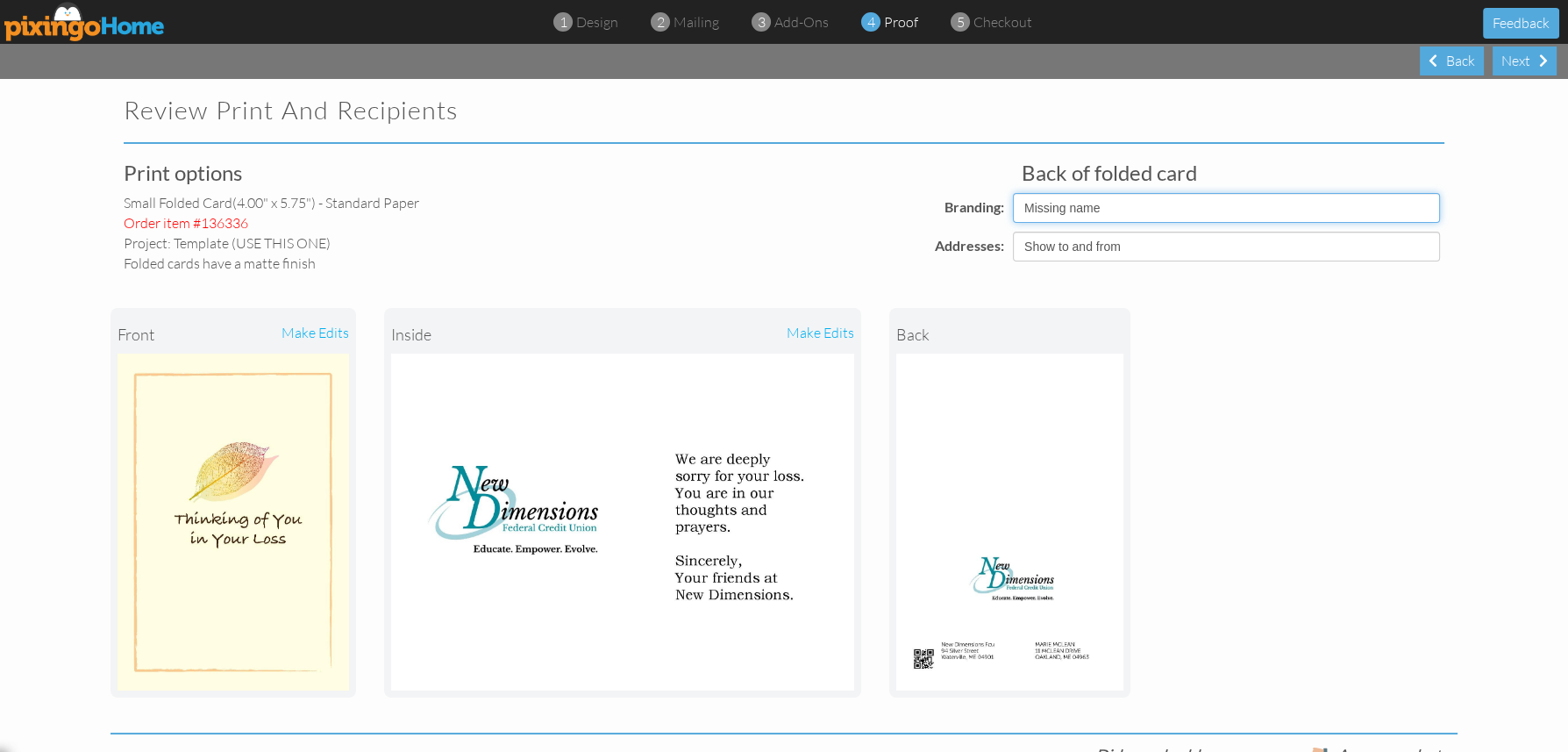
click at [1052, 215] on select "Pixingo Default Profile Missing name" at bounding box center [1226, 208] width 427 height 30
click at [1013, 193] on select "Pixingo Default Profile Missing name" at bounding box center [1226, 208] width 427 height 30
click at [1038, 209] on select "Pixingo Default Profile Missing name" at bounding box center [1226, 208] width 427 height 30
select select "object:1988"
click at [1013, 193] on select "Pixingo Default Profile Missing name" at bounding box center [1226, 208] width 427 height 30
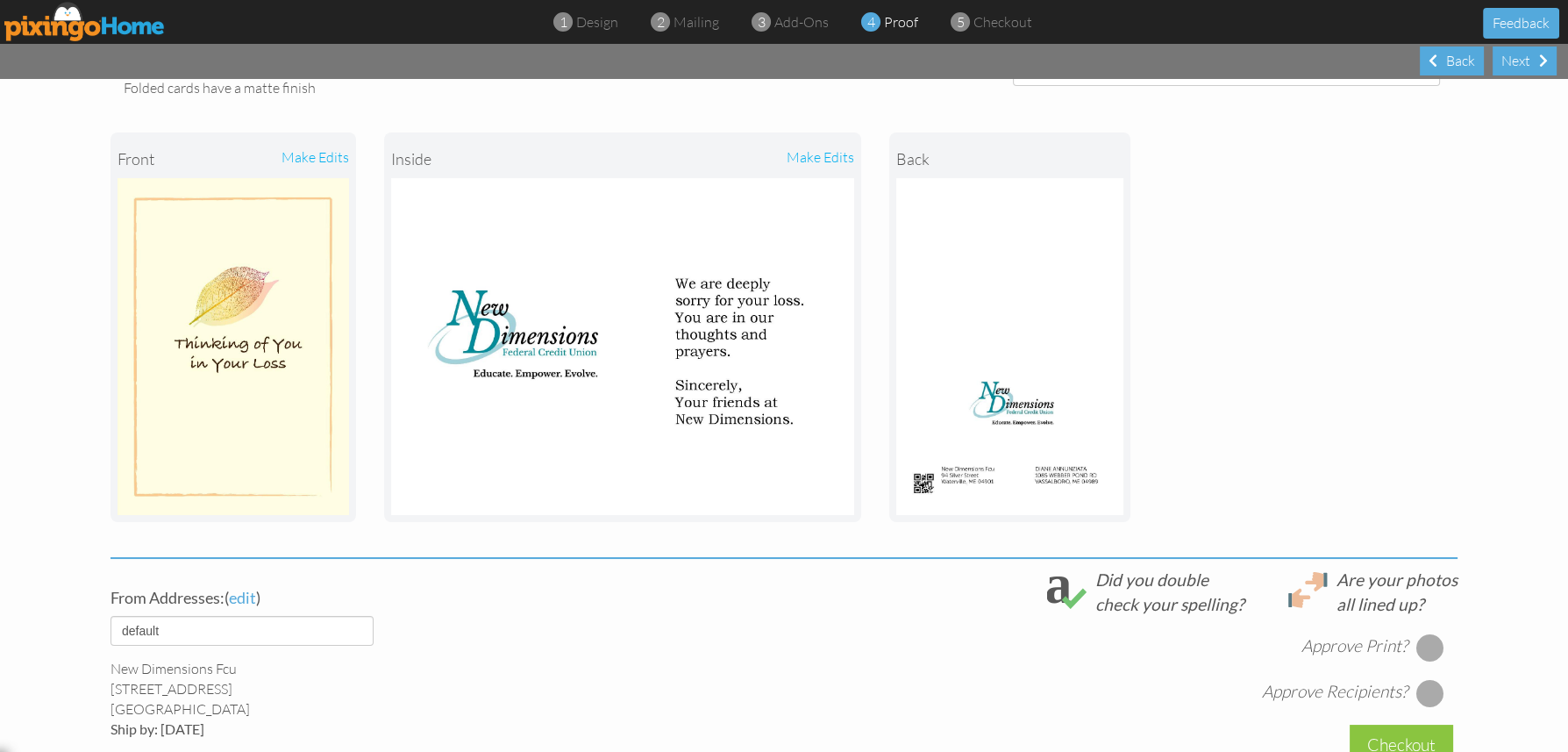
scroll to position [423, 0]
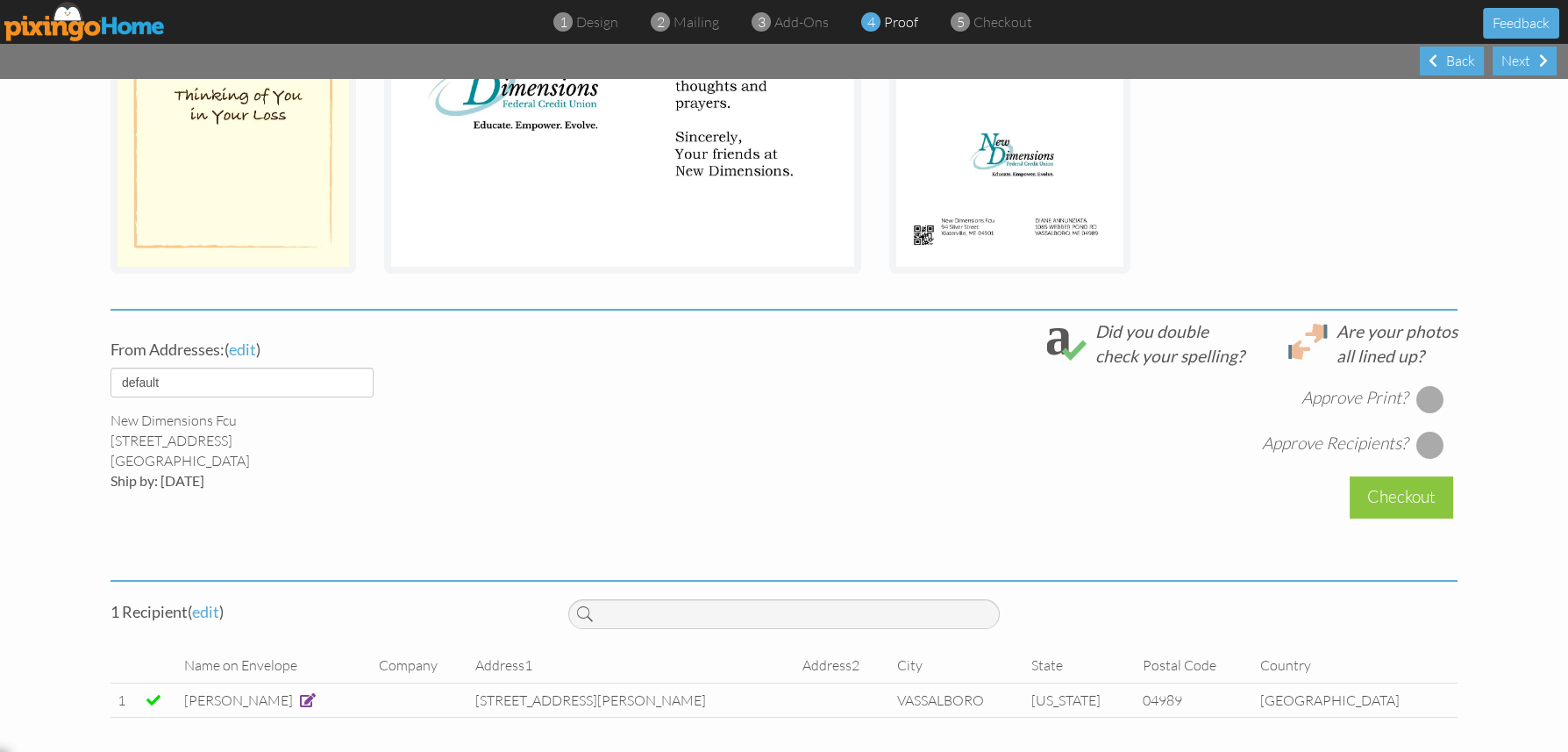
click at [1416, 394] on div at bounding box center [1430, 399] width 28 height 28
click at [1424, 442] on div at bounding box center [1430, 444] width 28 height 28
click at [1391, 494] on div "Checkout" at bounding box center [1401, 496] width 104 height 41
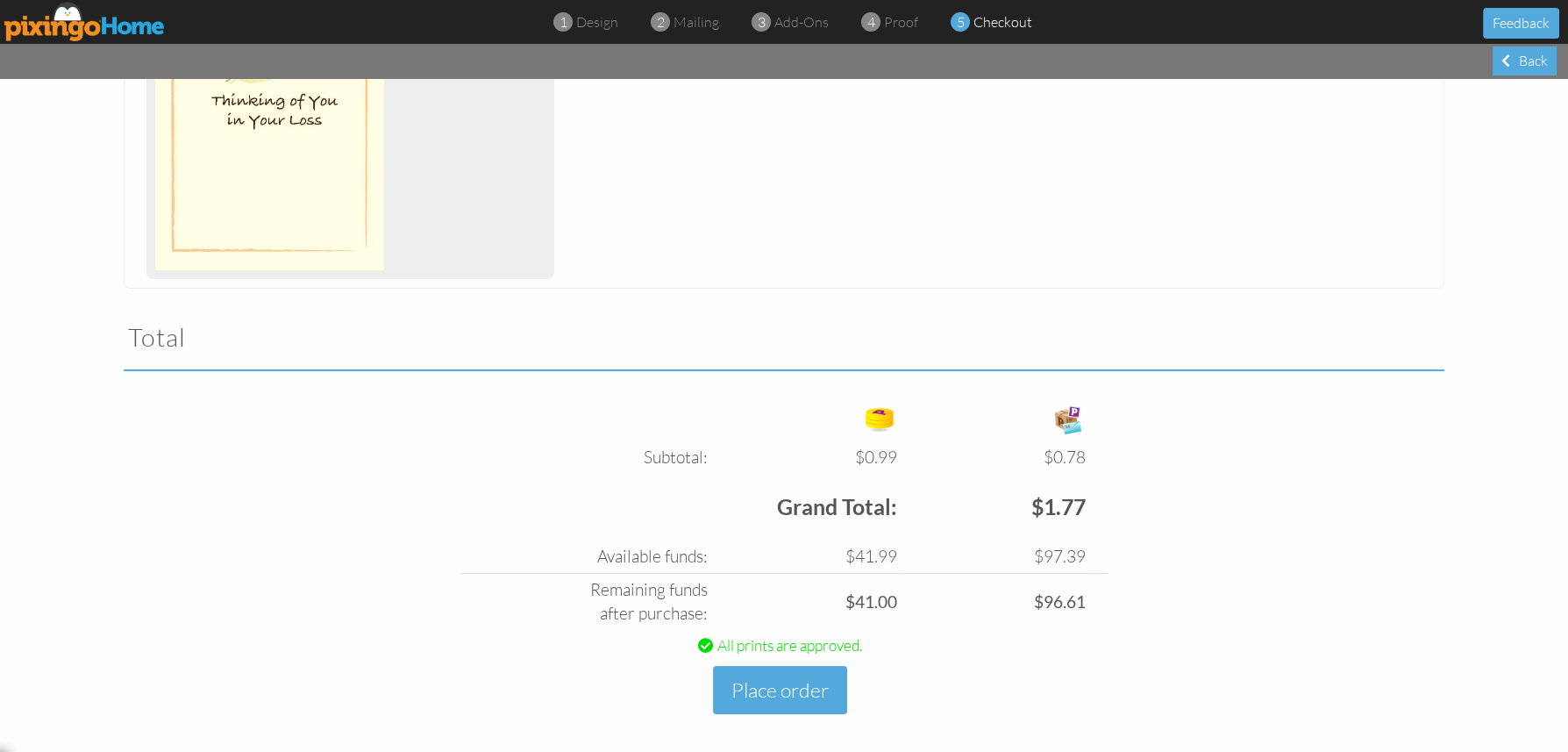
scroll to position [378, 0]
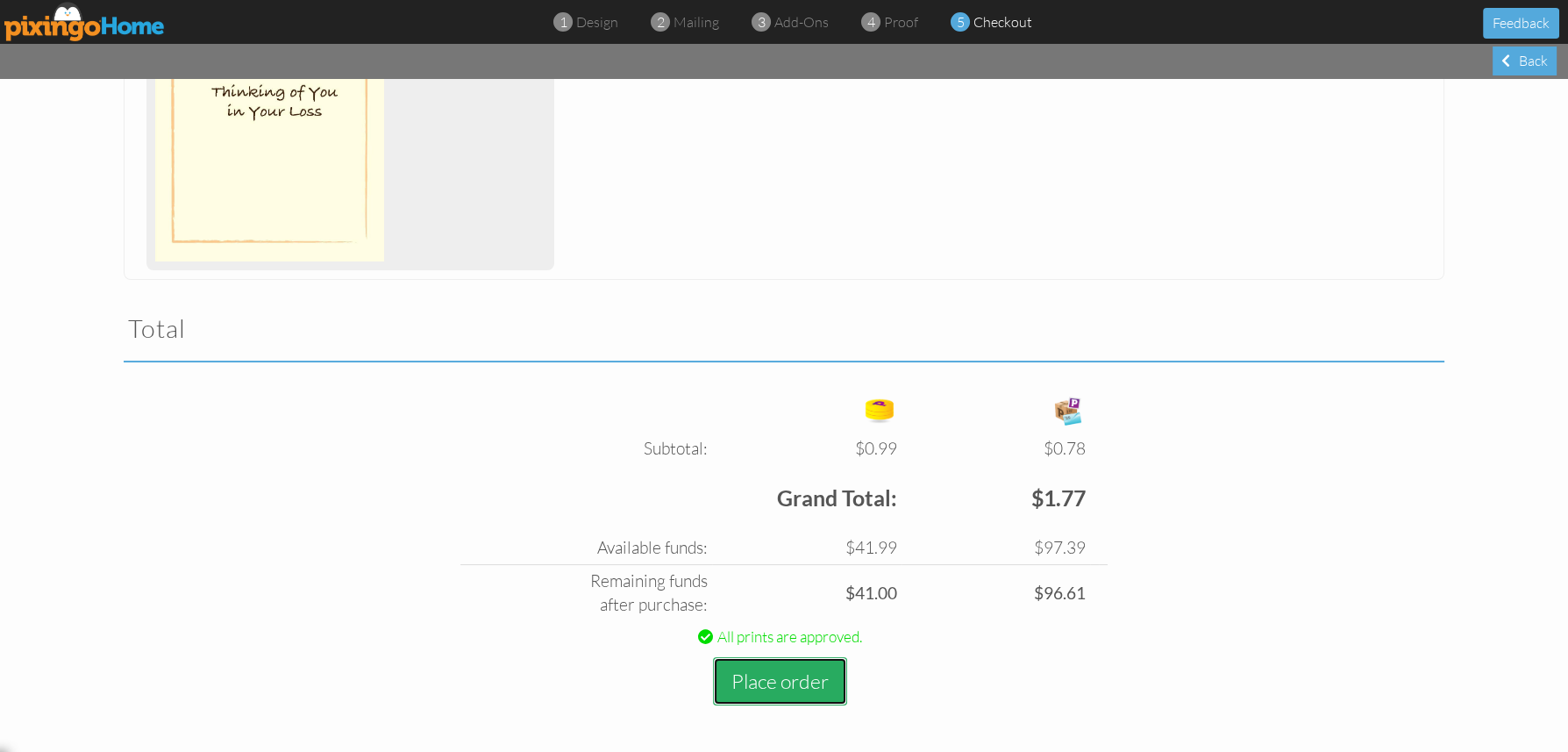
click at [781, 676] on button "Place order" at bounding box center [779, 681] width 134 height 48
